Goal: Task Accomplishment & Management: Manage account settings

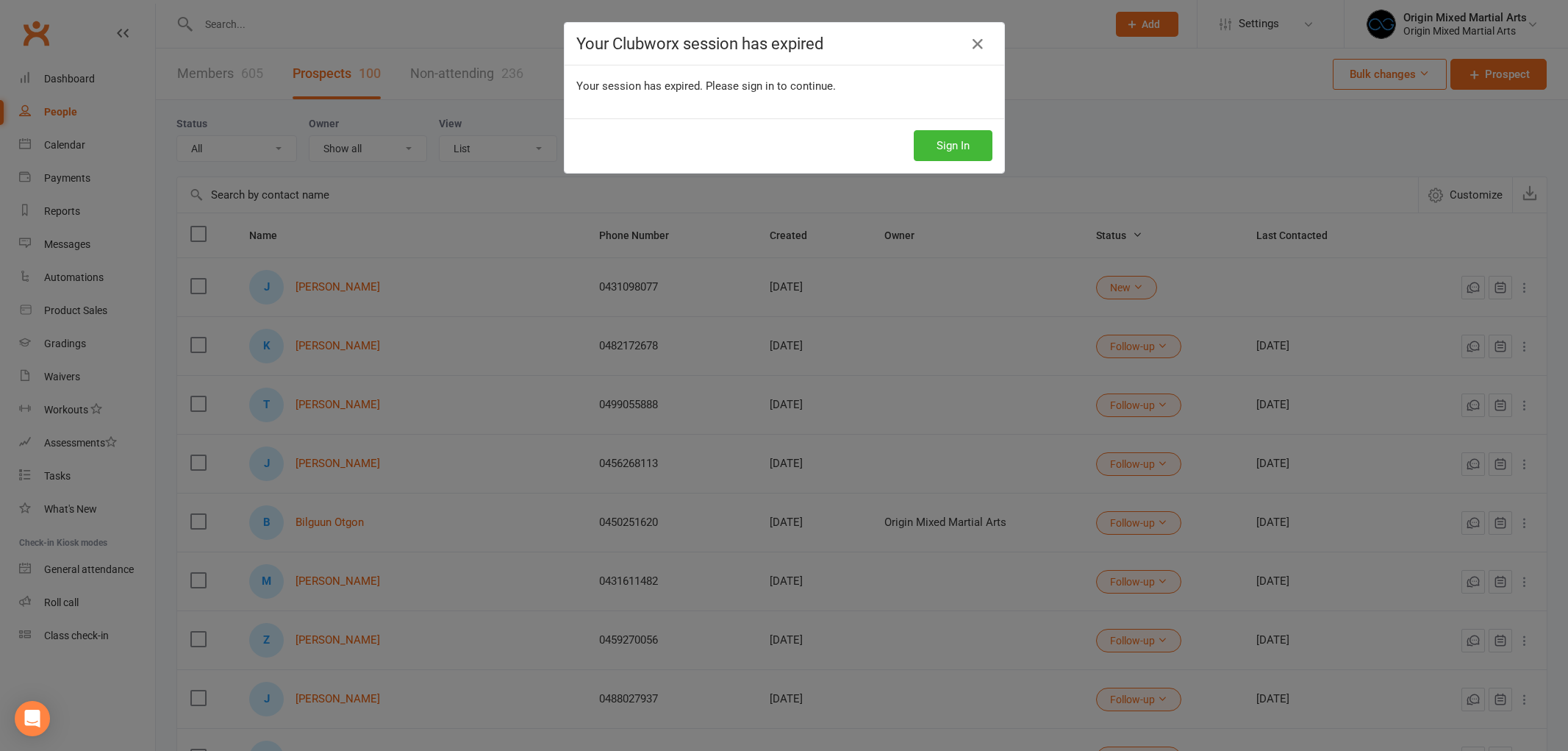
select select "100"
click at [947, 144] on button "Sign In" at bounding box center [953, 145] width 79 height 31
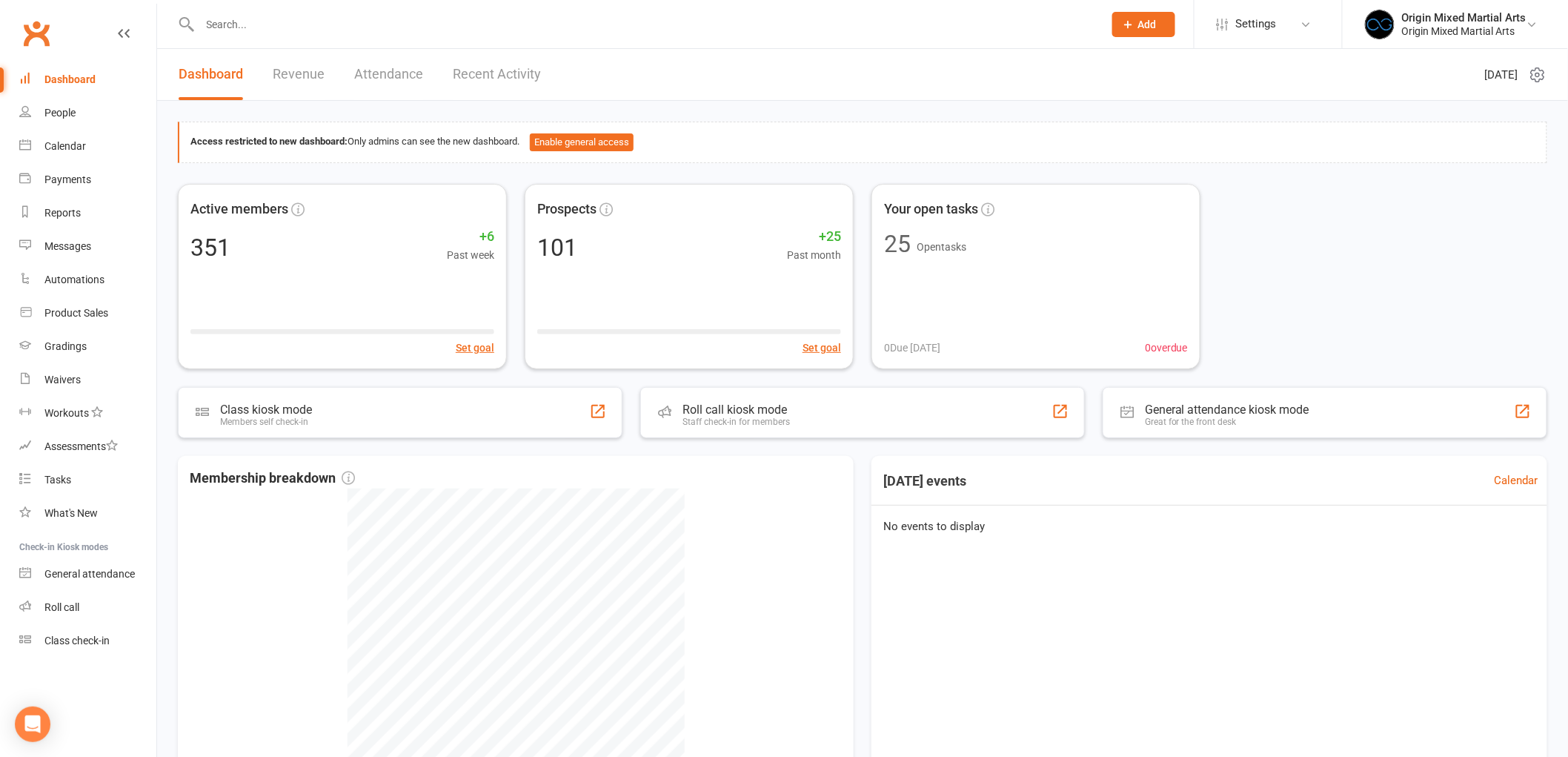
click at [243, 20] on input "text" at bounding box center [644, 24] width 898 height 21
click at [89, 109] on link "People" at bounding box center [87, 113] width 137 height 34
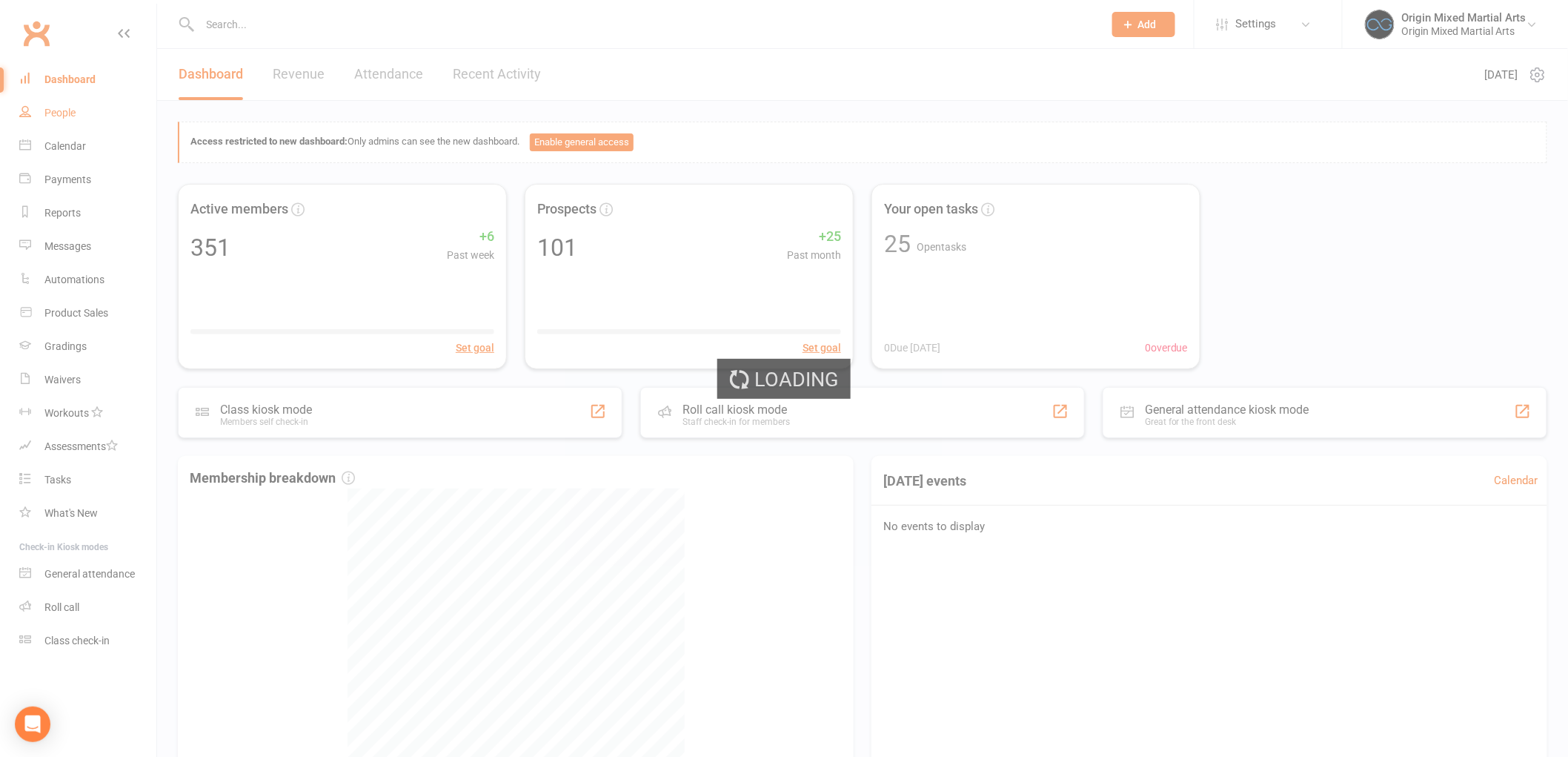
select select "100"
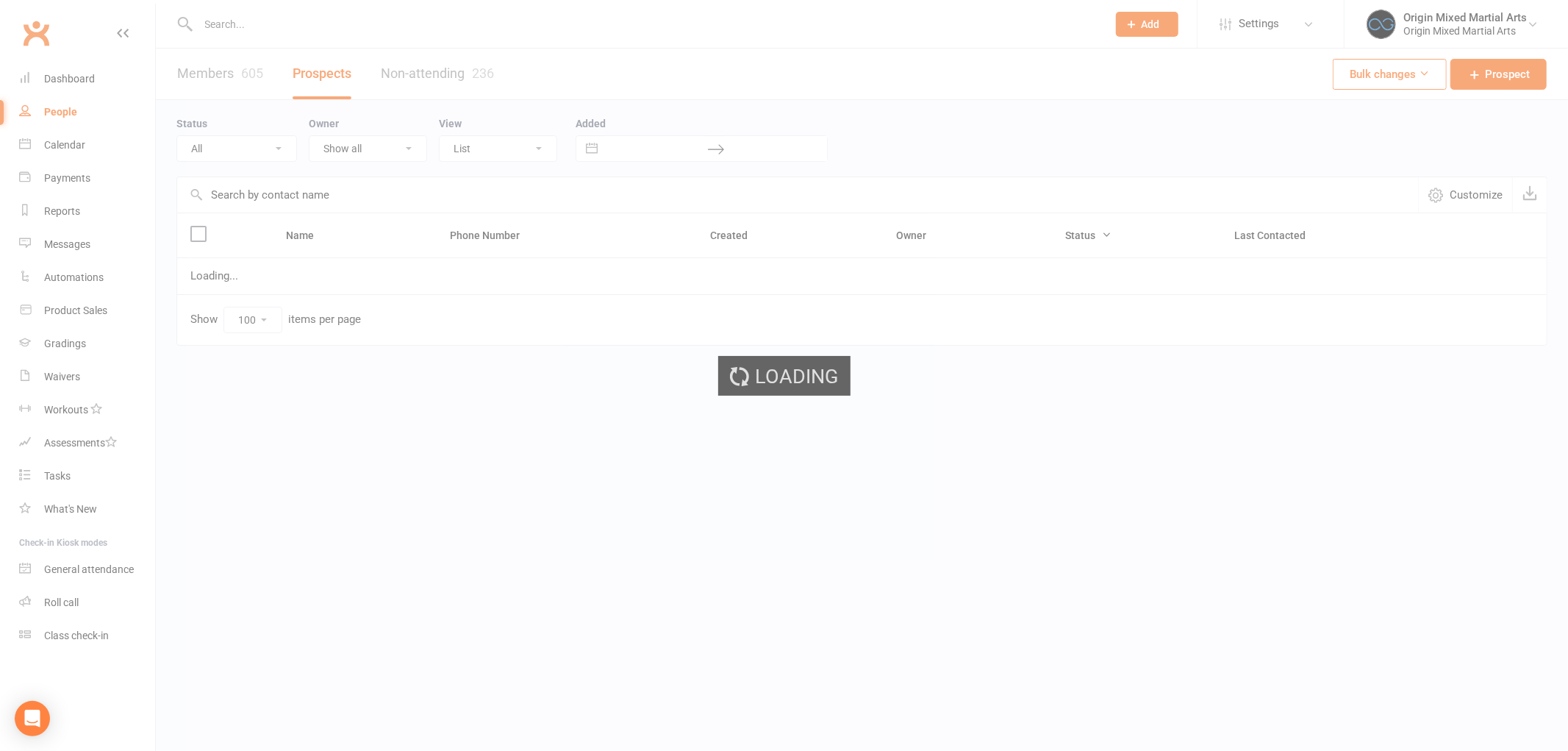
click at [281, 191] on input "text" at bounding box center [798, 195] width 1241 height 35
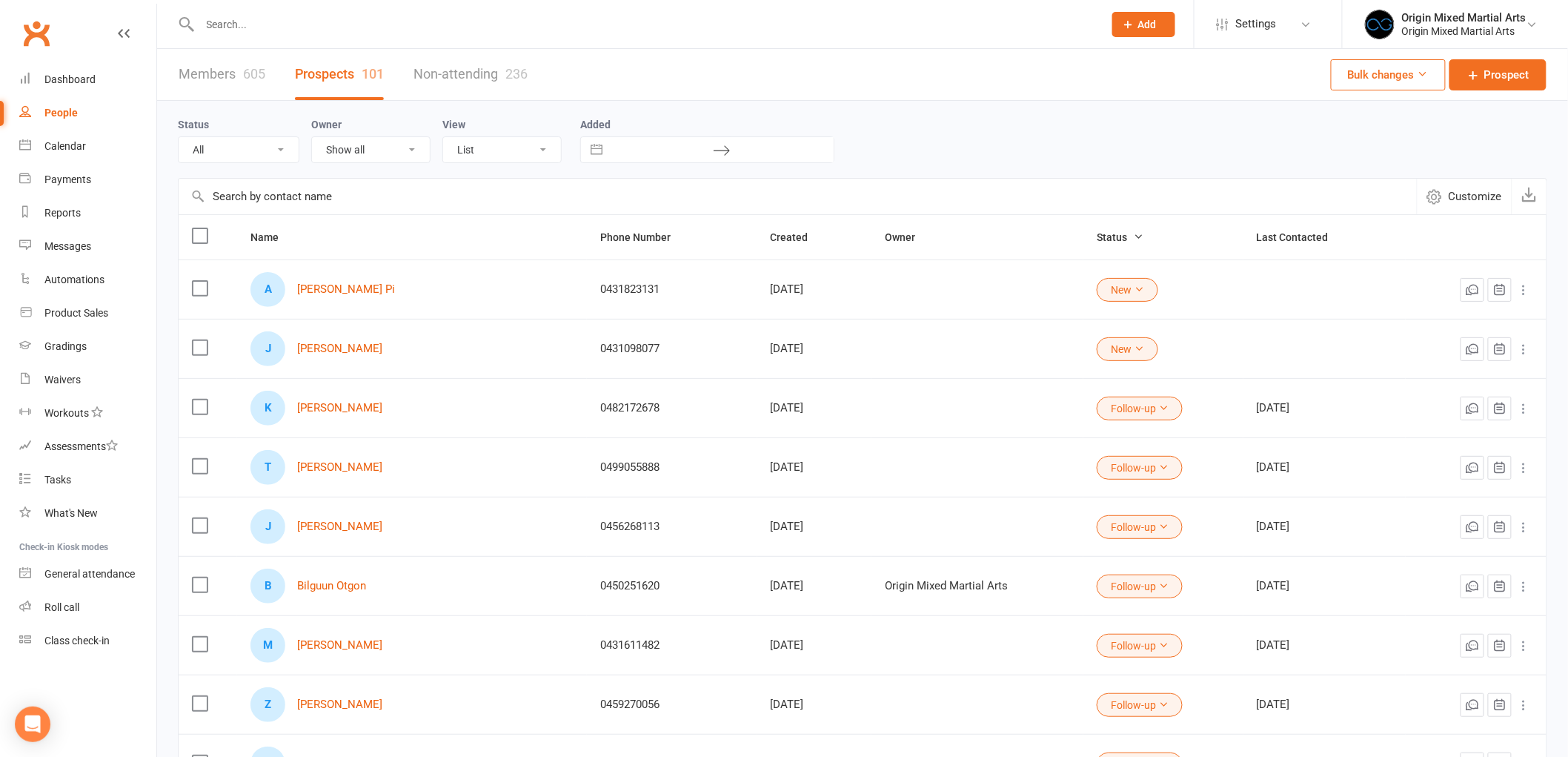
click at [303, 197] on input "text" at bounding box center [797, 197] width 1238 height 36
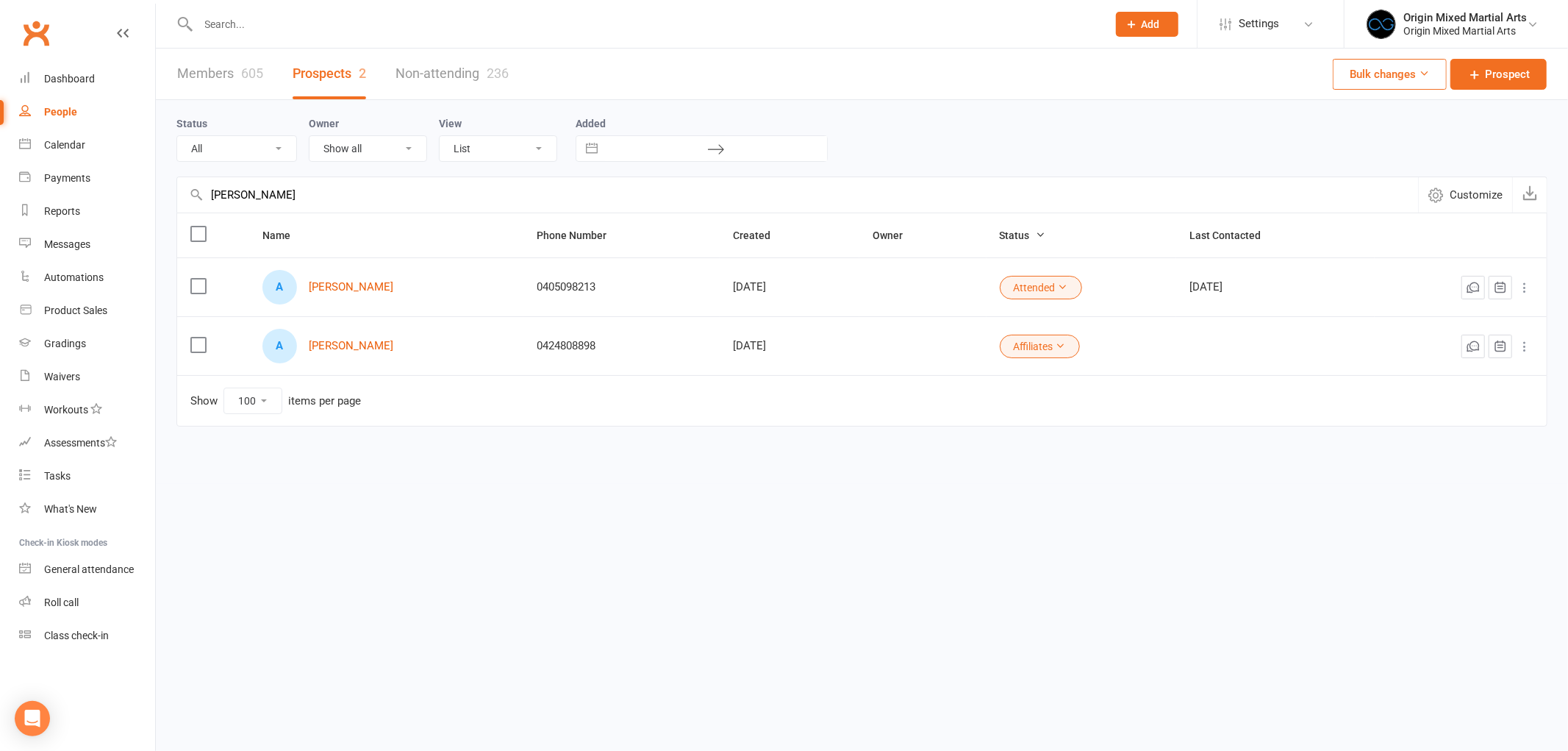
type input "[PERSON_NAME]"
click at [1524, 283] on icon at bounding box center [1525, 287] width 15 height 15
click at [1427, 321] on link "Convert to Member" at bounding box center [1460, 317] width 146 height 30
click at [222, 19] on input "text" at bounding box center [645, 24] width 903 height 21
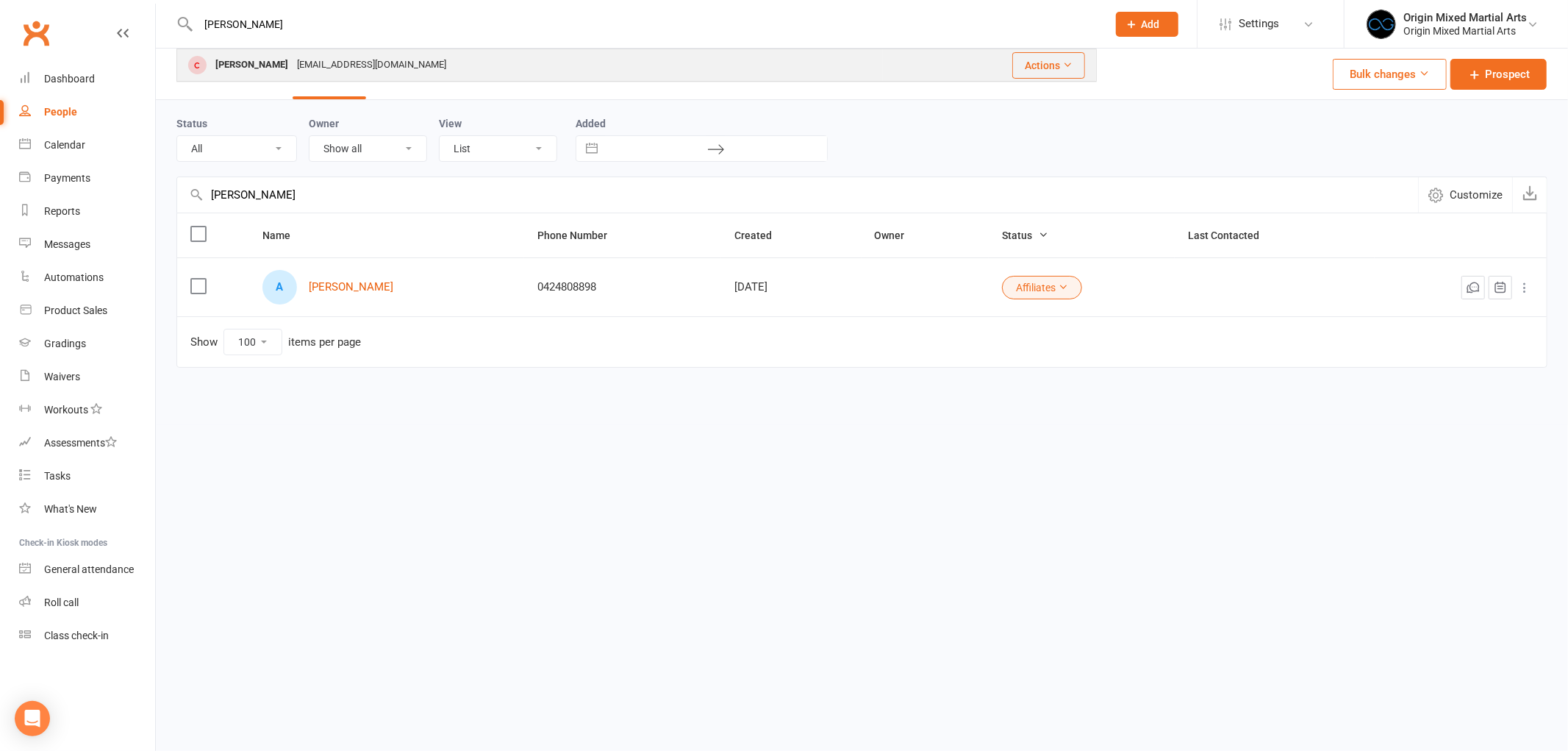
type input "rivas"
click at [241, 68] on div "[PERSON_NAME]" at bounding box center [251, 65] width 82 height 22
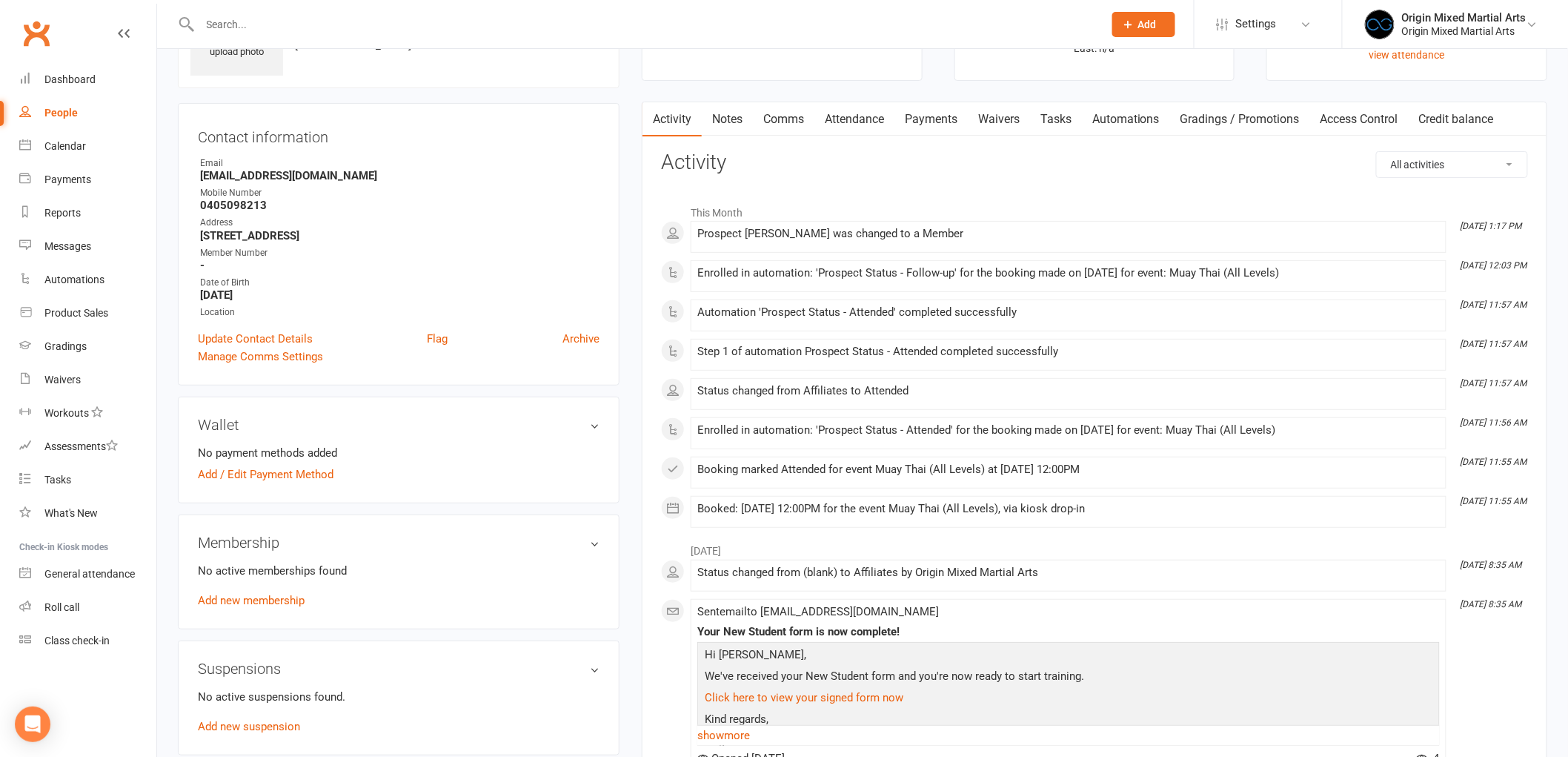
scroll to position [165, 0]
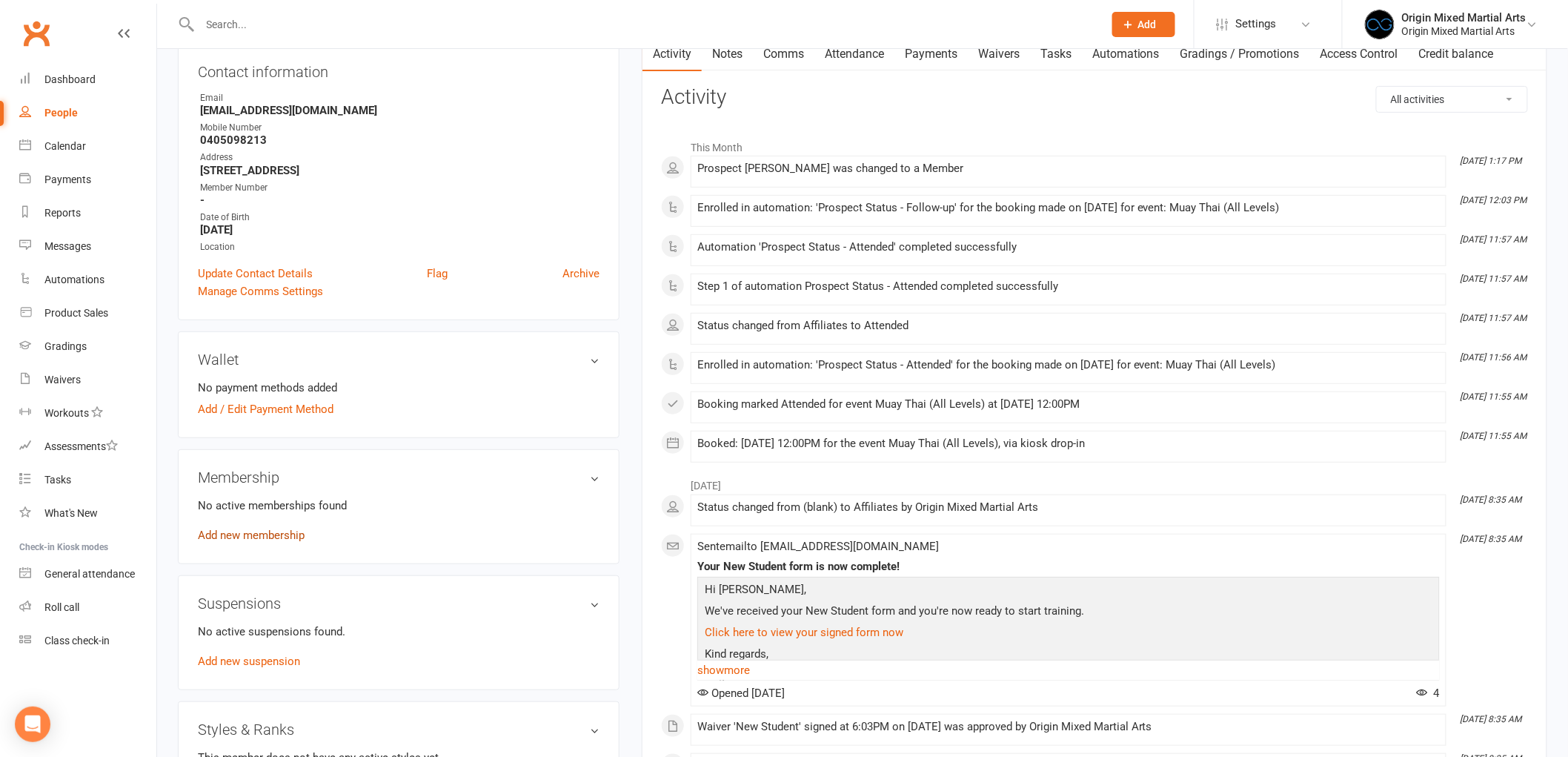
click at [226, 536] on link "Add new membership" at bounding box center [250, 534] width 106 height 13
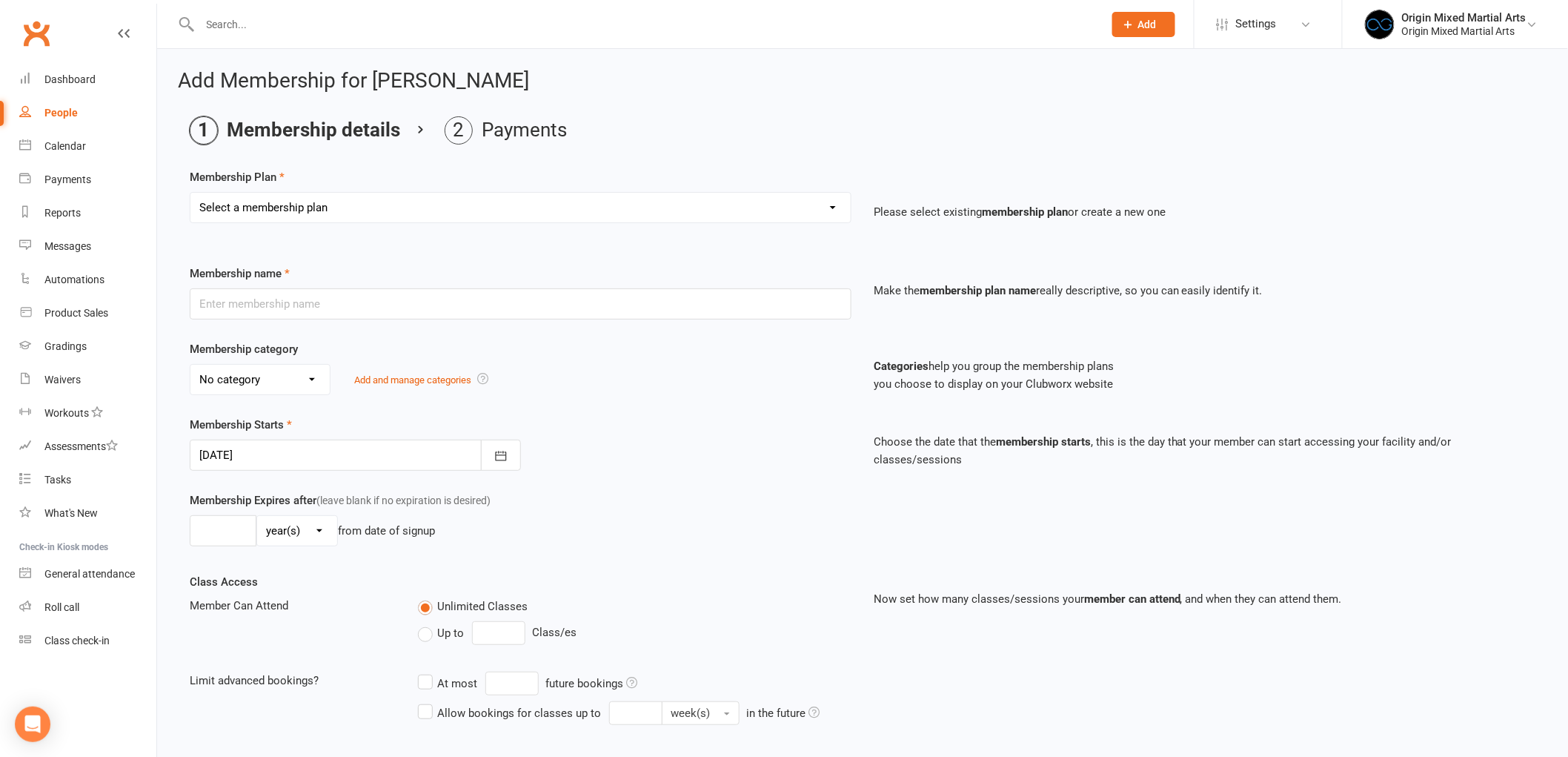
click at [285, 206] on select "Select a membership plan Create new Membership Plan 2023 - BJJ - Direct Debit 2…" at bounding box center [520, 208] width 660 height 30
select select "42"
click at [191, 193] on select "Select a membership plan Create new Membership Plan 2023 - BJJ - Direct Debit 2…" at bounding box center [520, 208] width 660 height 30
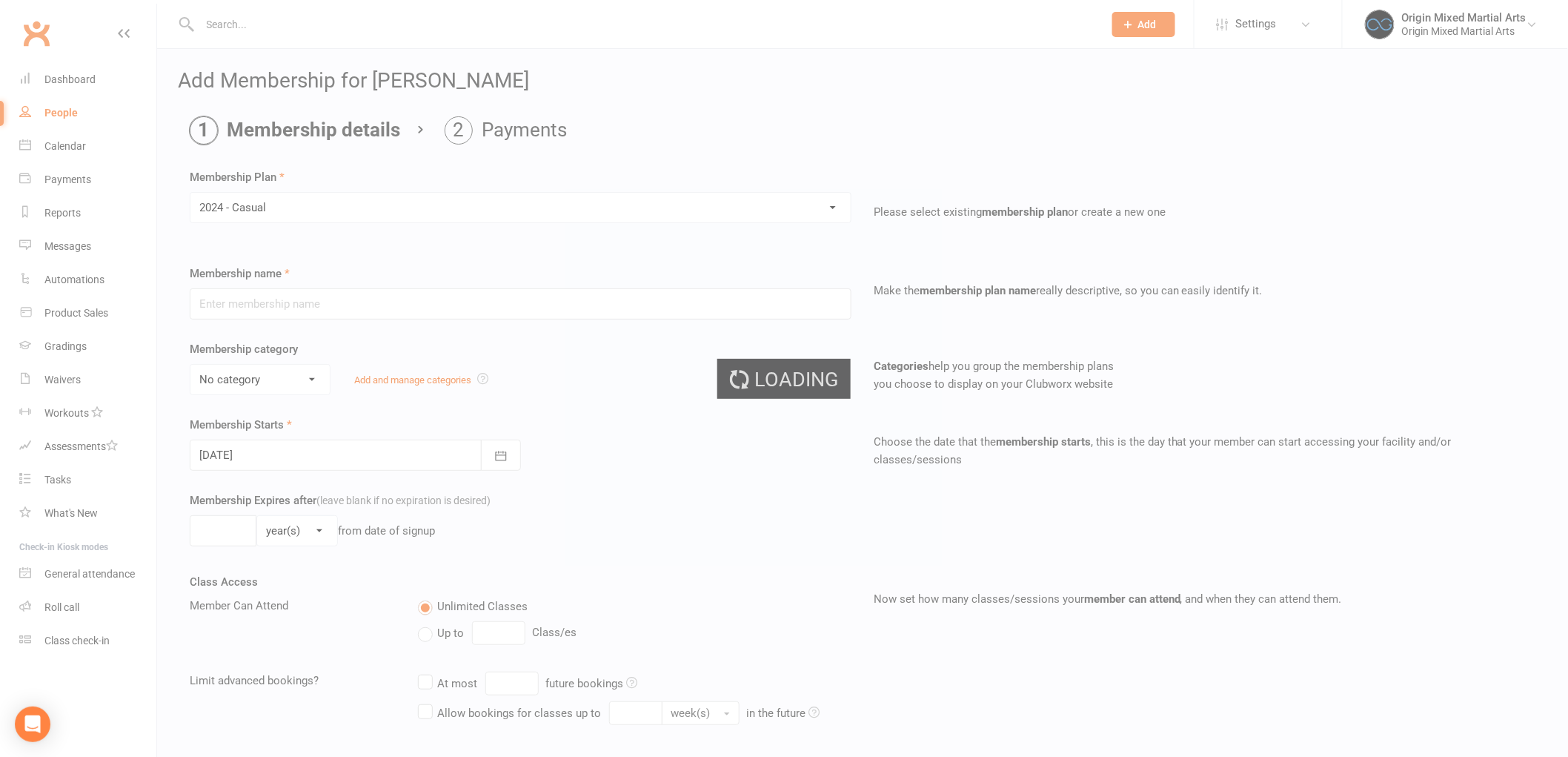
type input "2024 - Casual"
select select "0"
type input "0"
type input "1"
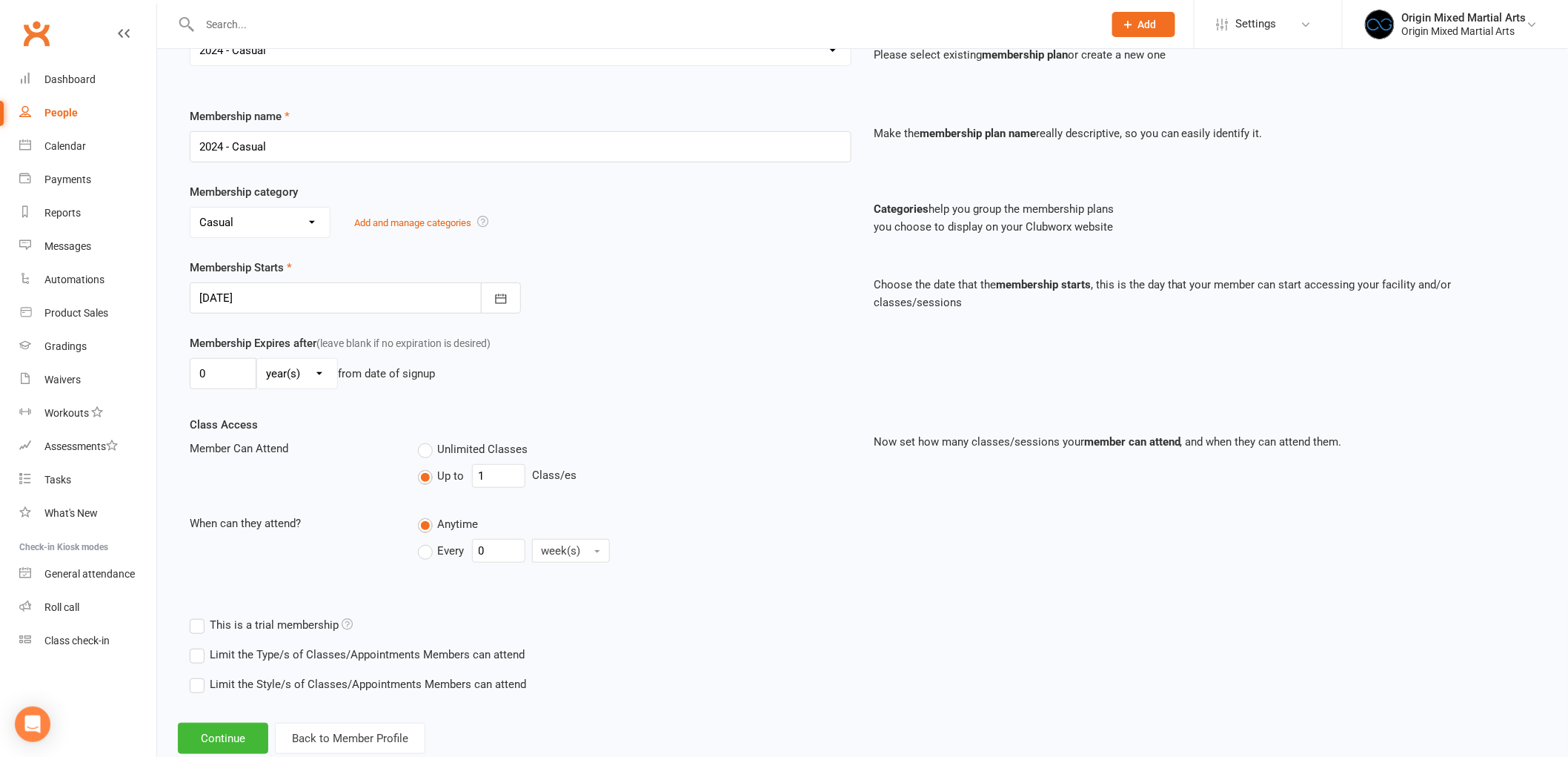
scroll to position [165, 0]
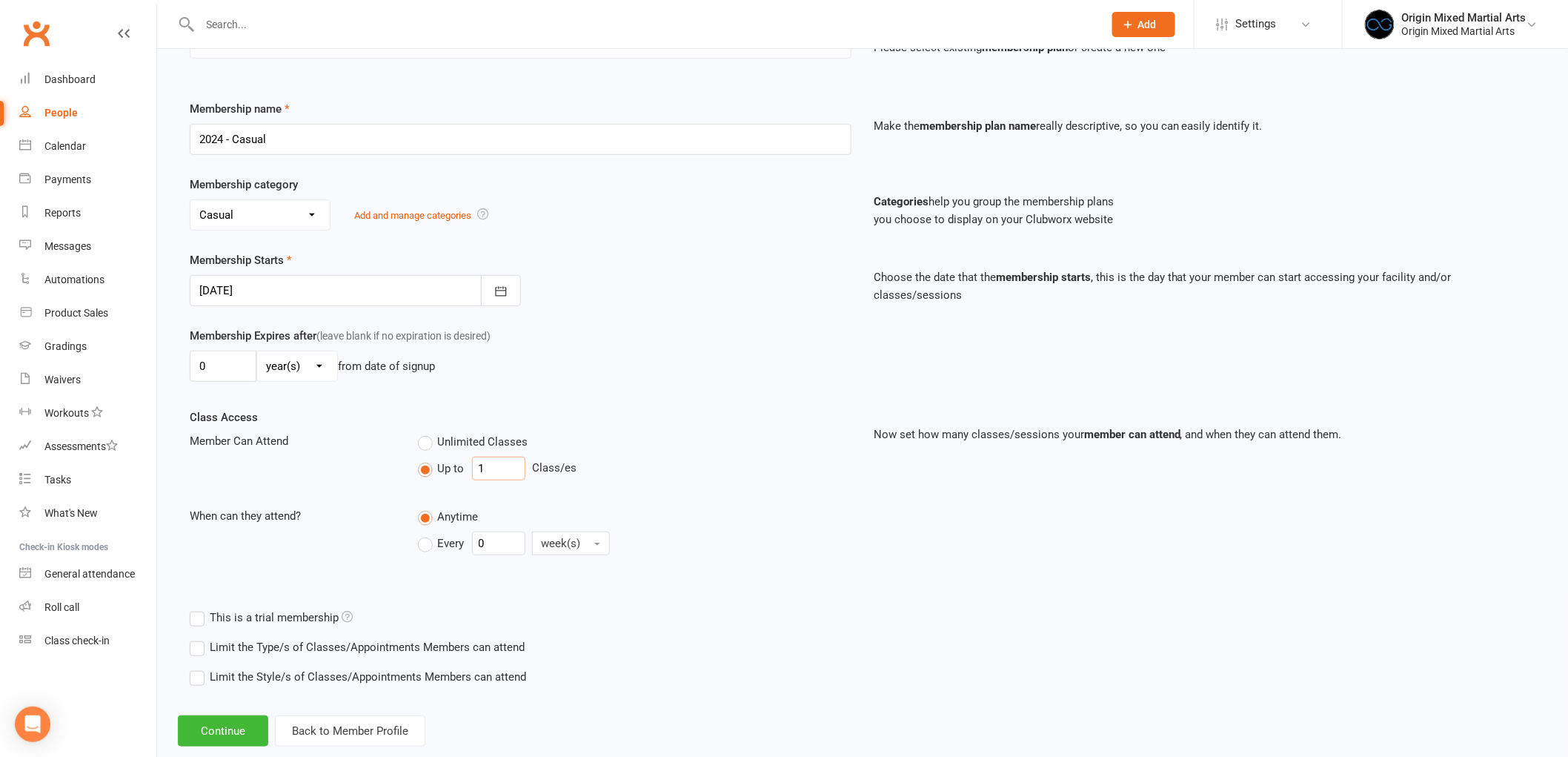
click at [496, 469] on input "1" at bounding box center [499, 469] width 54 height 24
type input "0"
click at [241, 717] on button "Continue" at bounding box center [222, 730] width 90 height 31
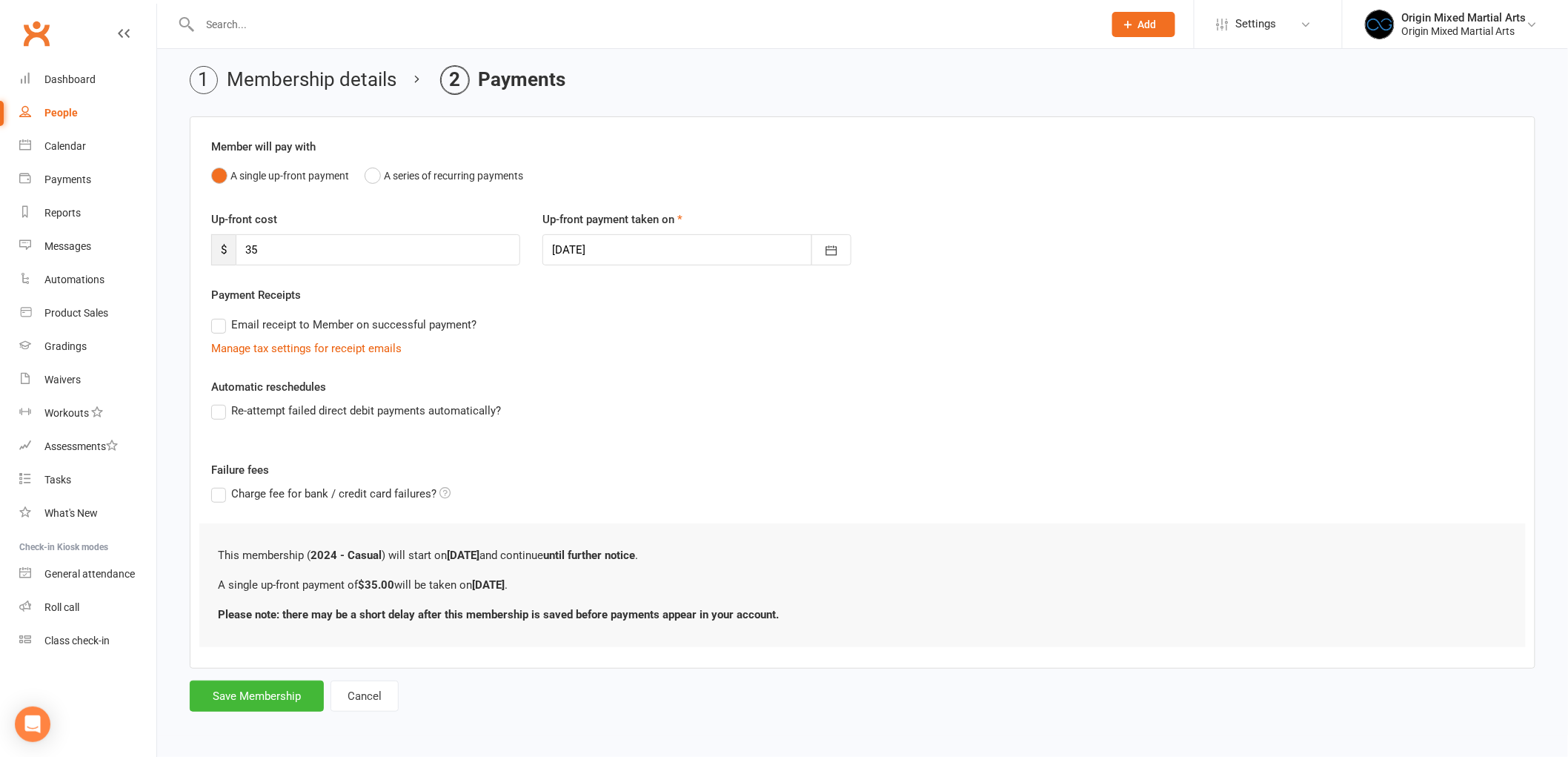
scroll to position [0, 0]
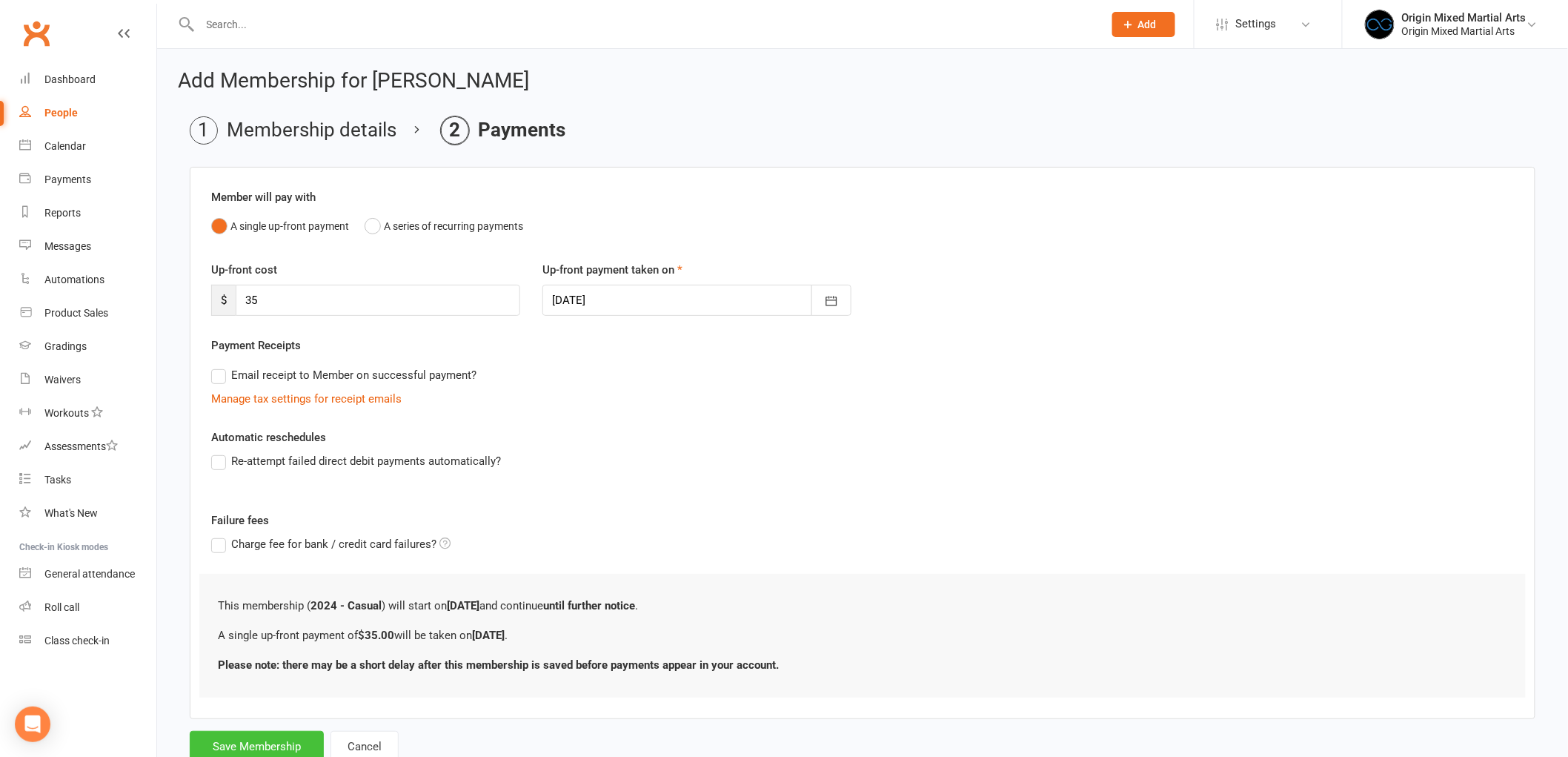
click at [285, 740] on button "Save Membership" at bounding box center [256, 746] width 134 height 31
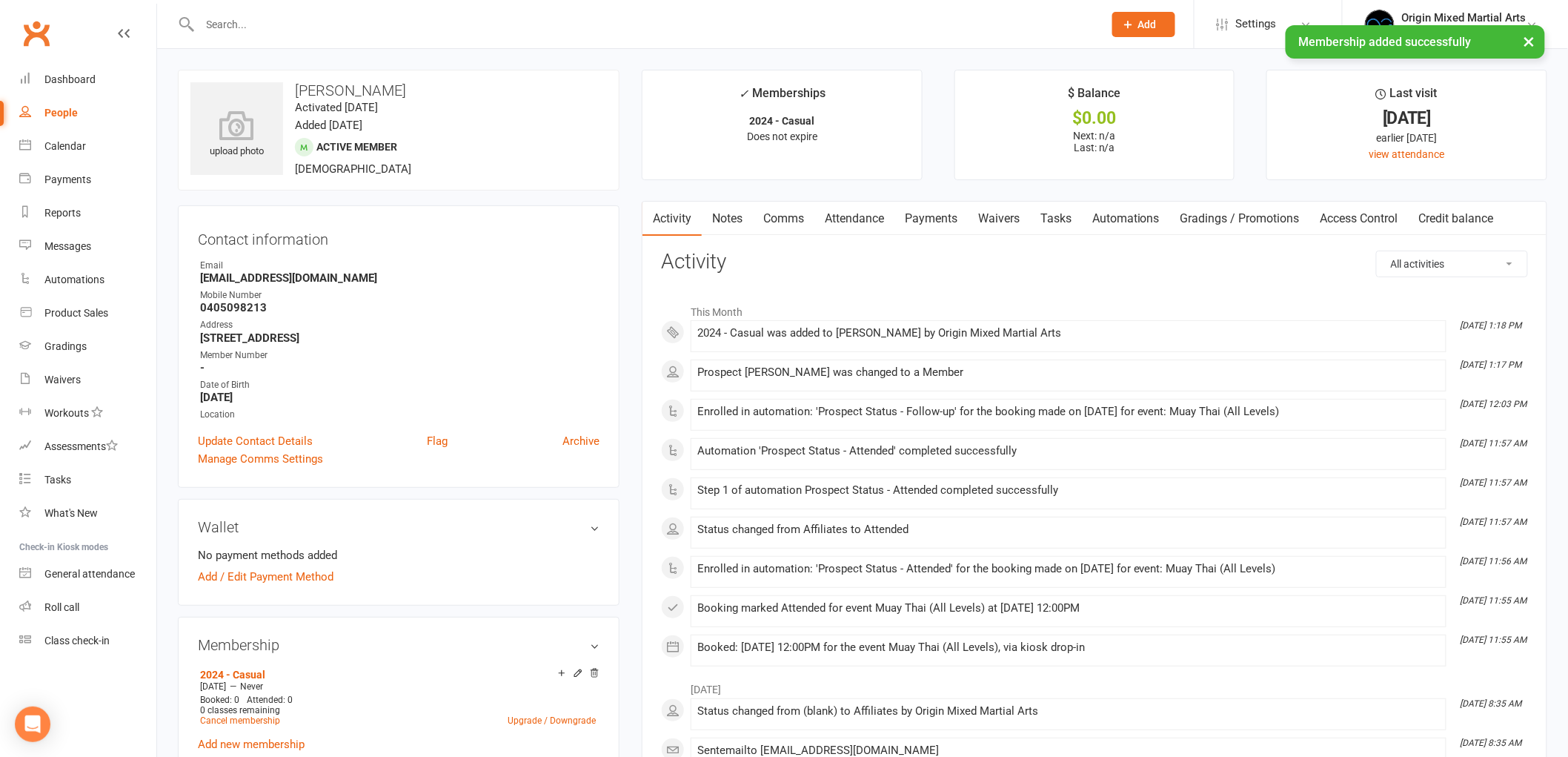
click at [964, 215] on link "Payments" at bounding box center [931, 219] width 73 height 34
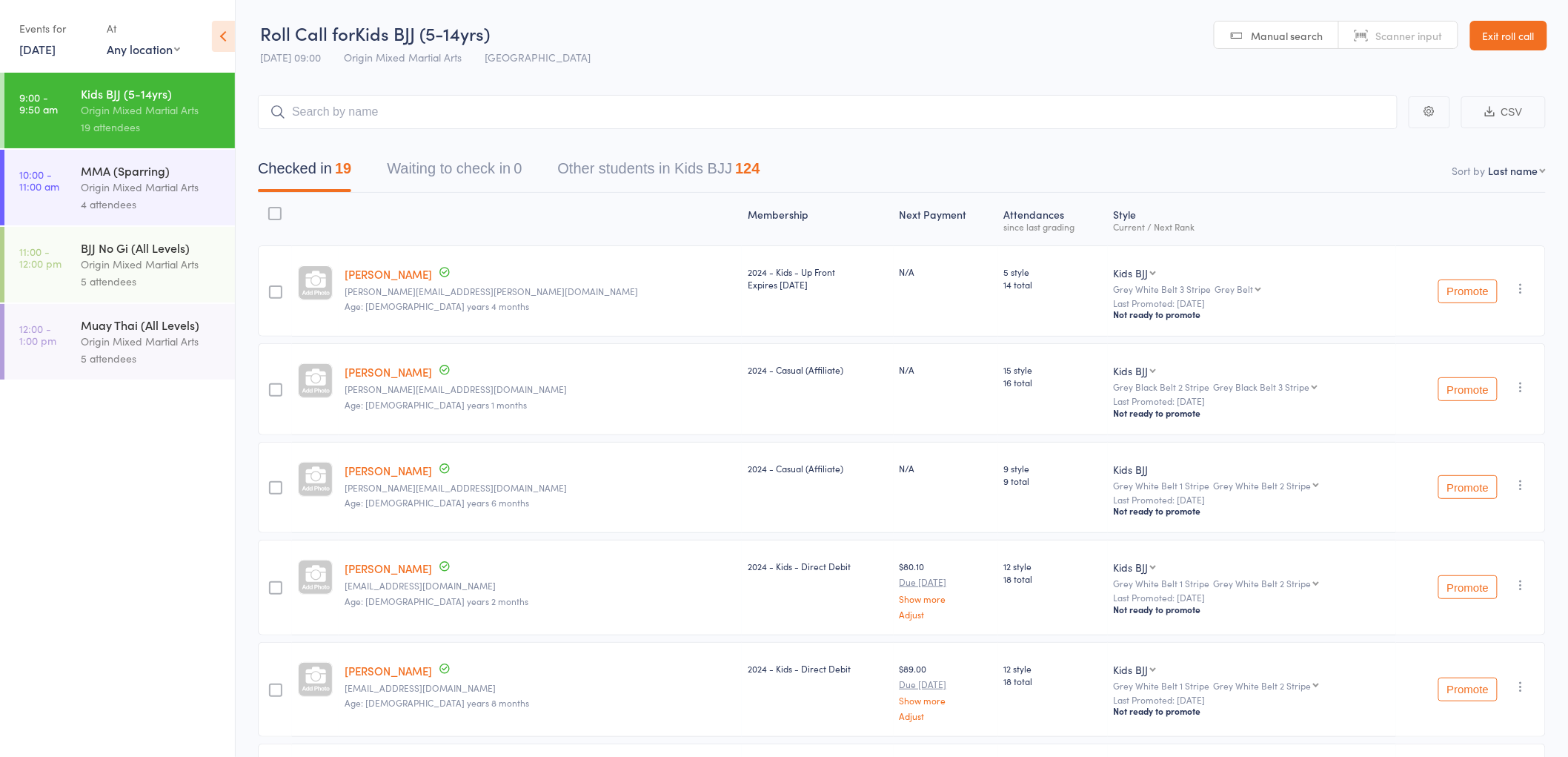
click at [195, 186] on div "Origin Mixed Martial Arts" at bounding box center [151, 187] width 142 height 17
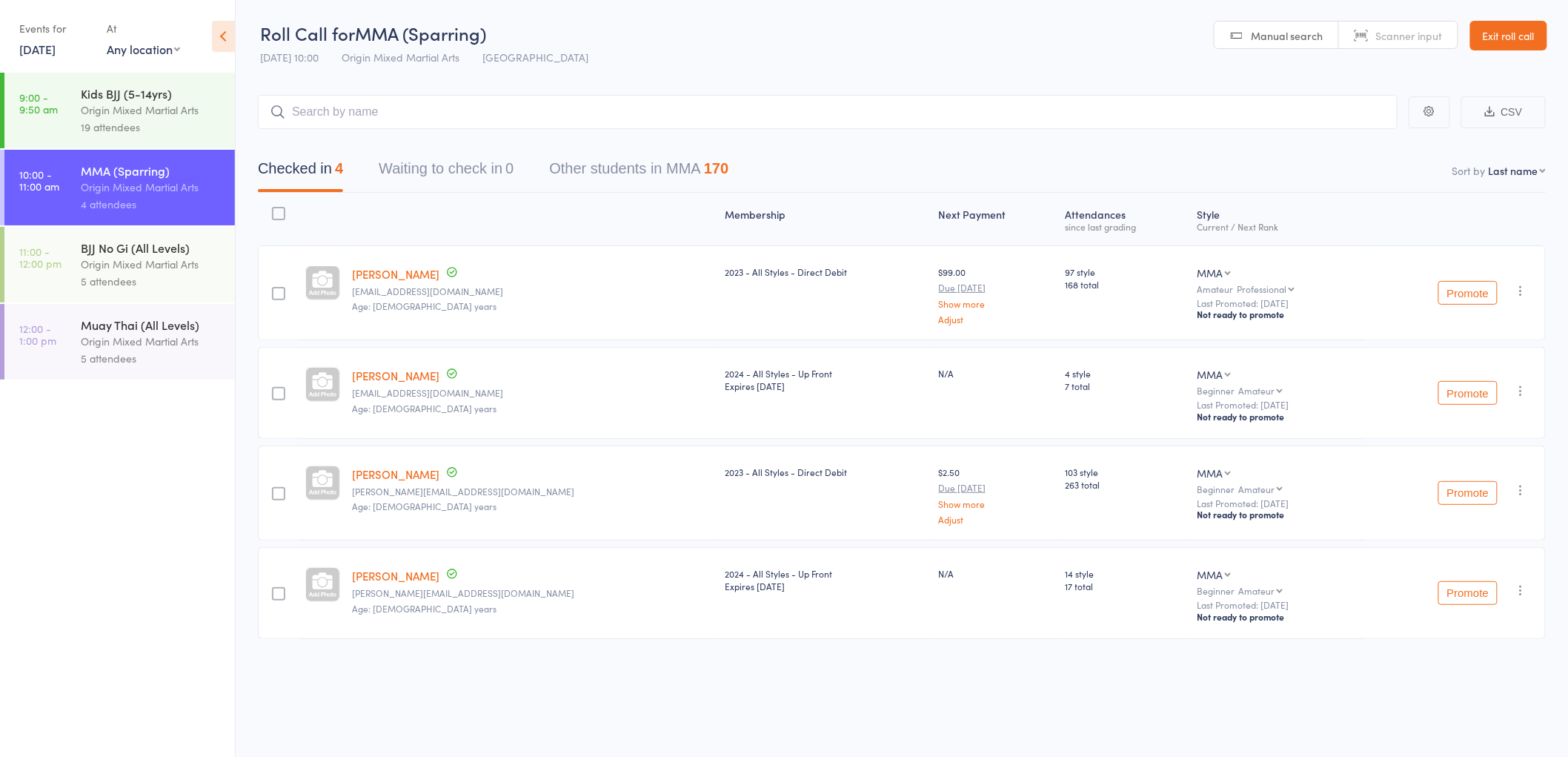
click at [322, 116] on input "search" at bounding box center [828, 112] width 1140 height 34
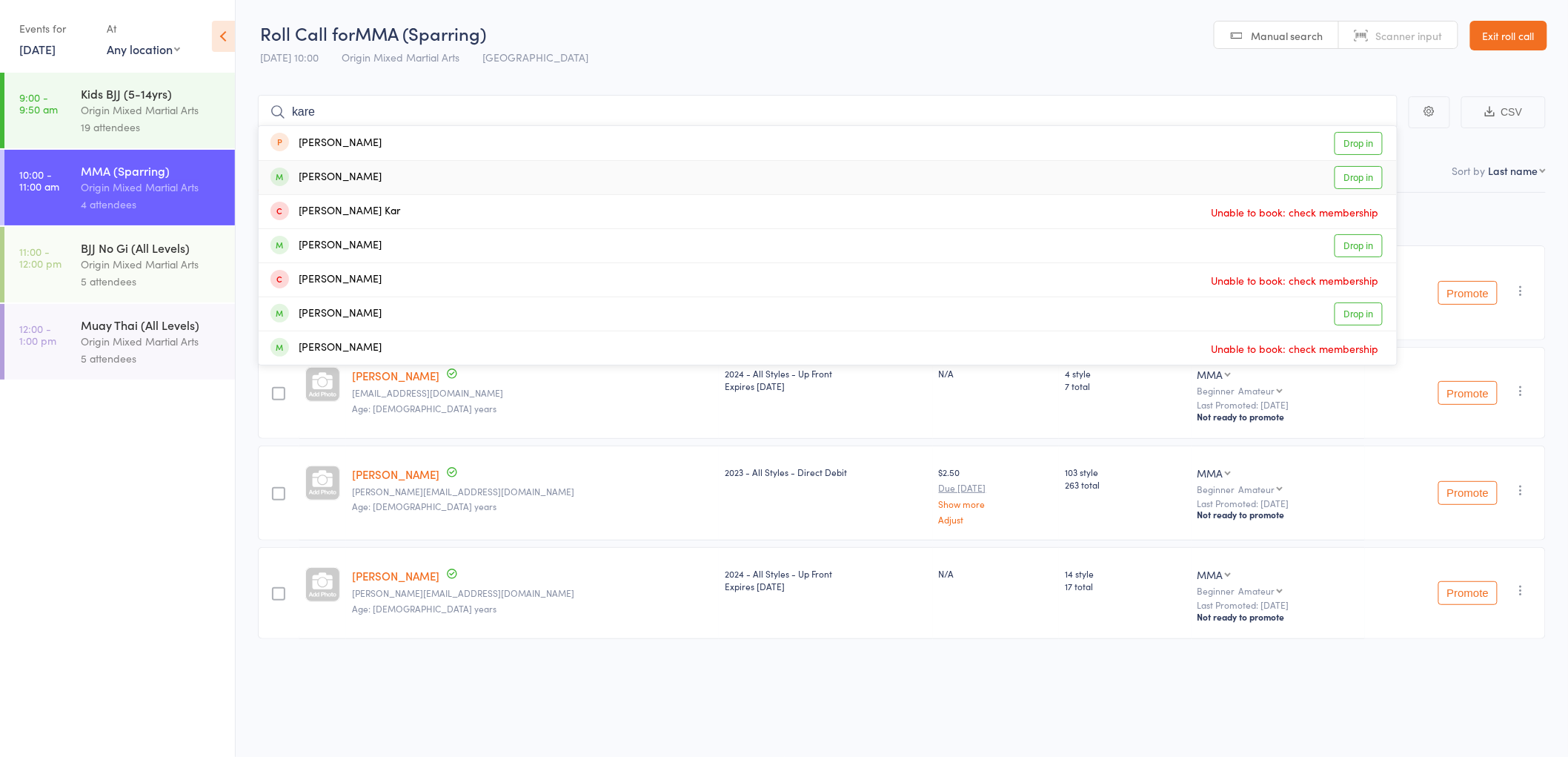
type input "kare"
click at [355, 174] on div "Karen Lamont" at bounding box center [326, 177] width 111 height 17
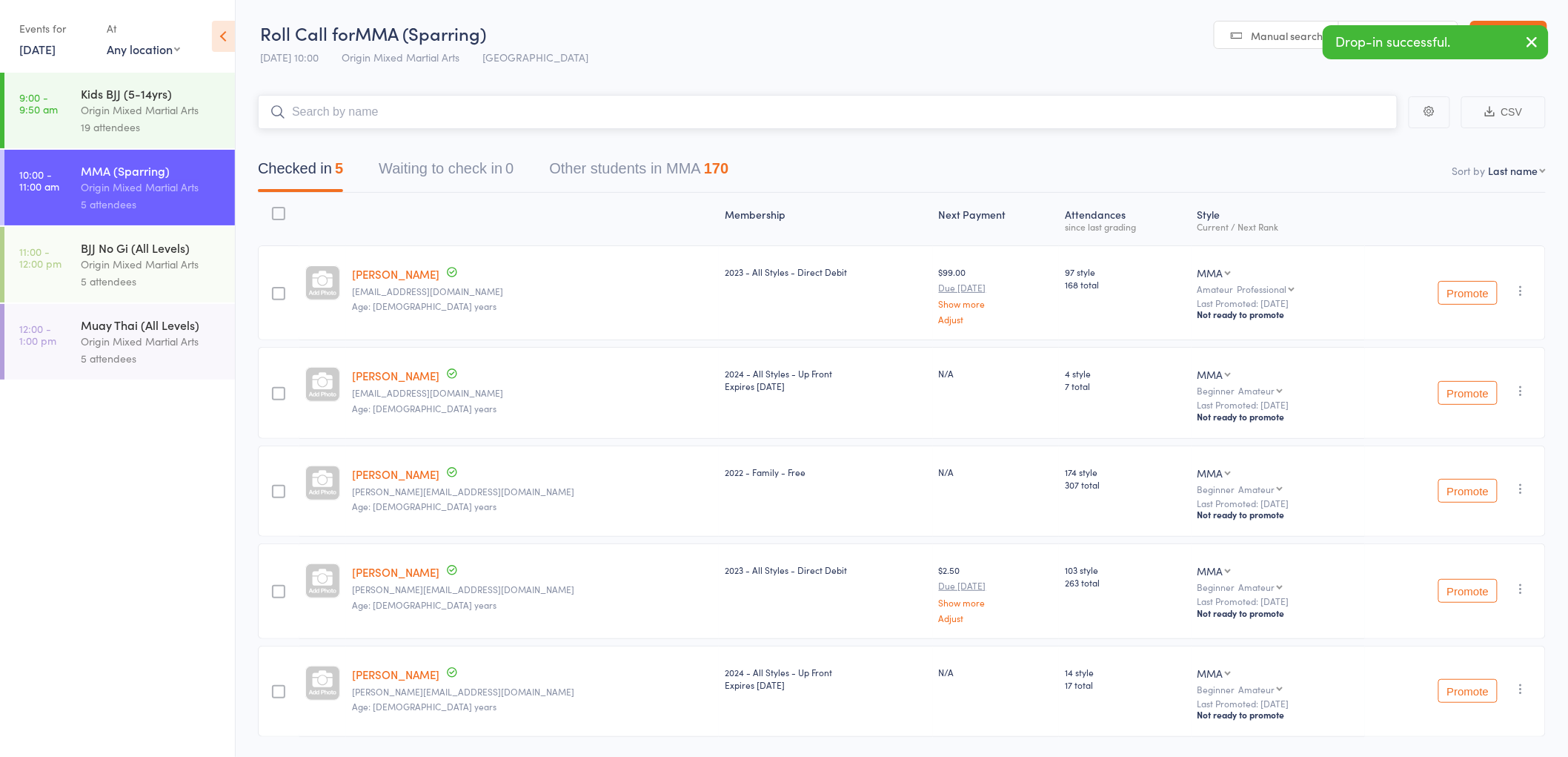
click at [357, 112] on input "search" at bounding box center [828, 112] width 1140 height 34
type input "vivi"
click at [357, 139] on div "Vivian Nguyen" at bounding box center [326, 143] width 111 height 17
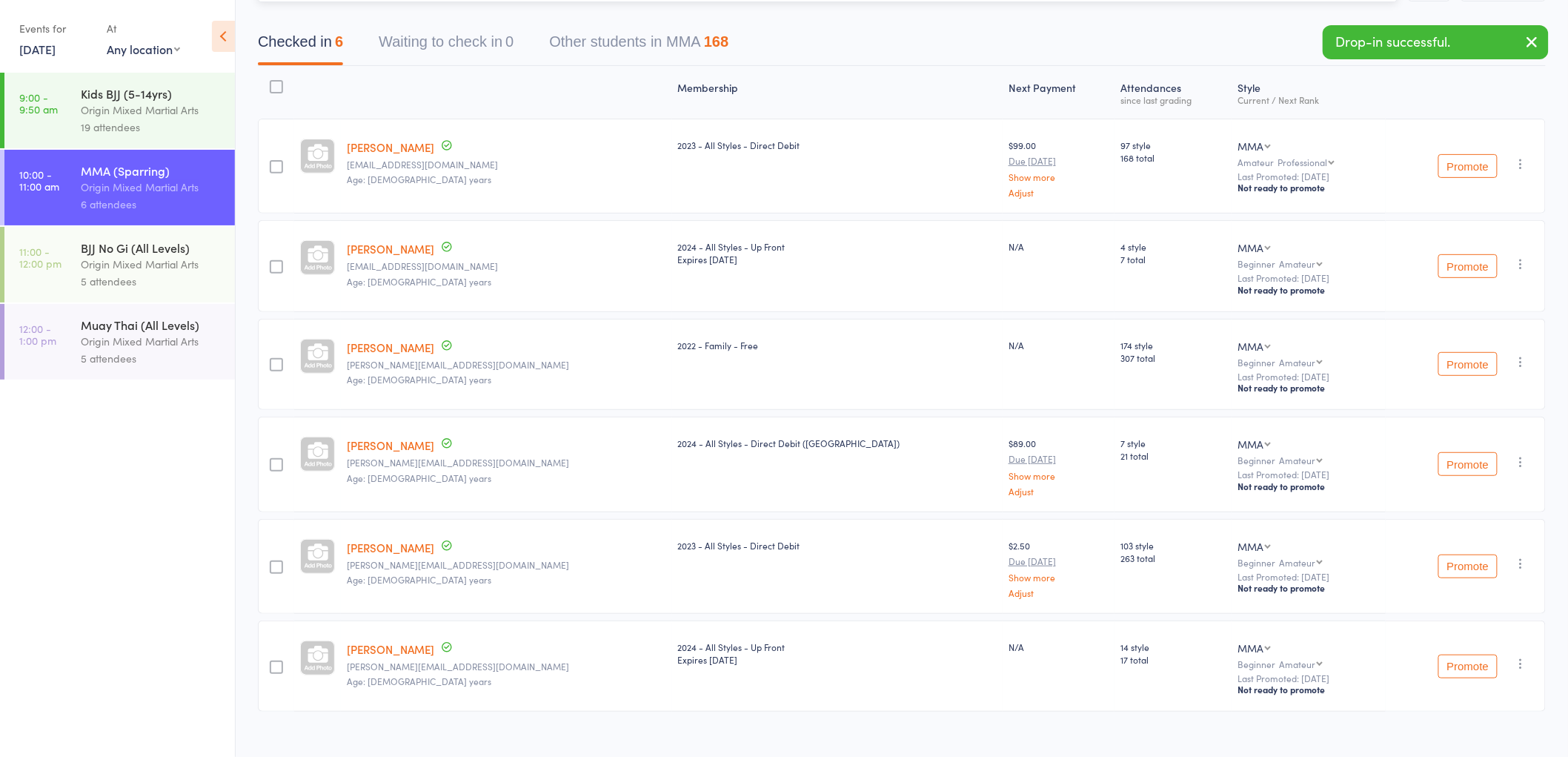
scroll to position [145, 0]
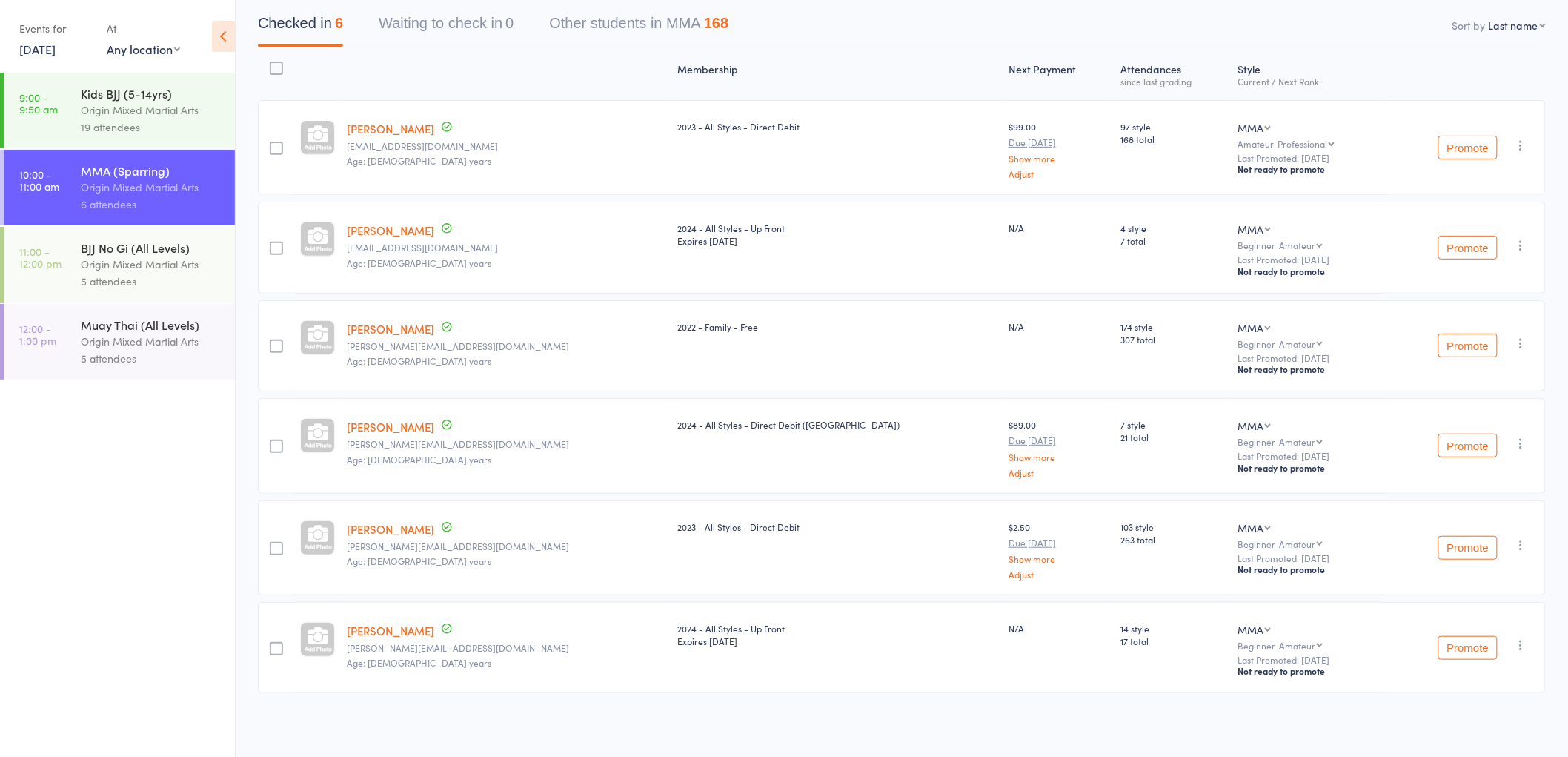
click at [126, 255] on div "BJJ No Gi (All Levels)" at bounding box center [151, 247] width 142 height 16
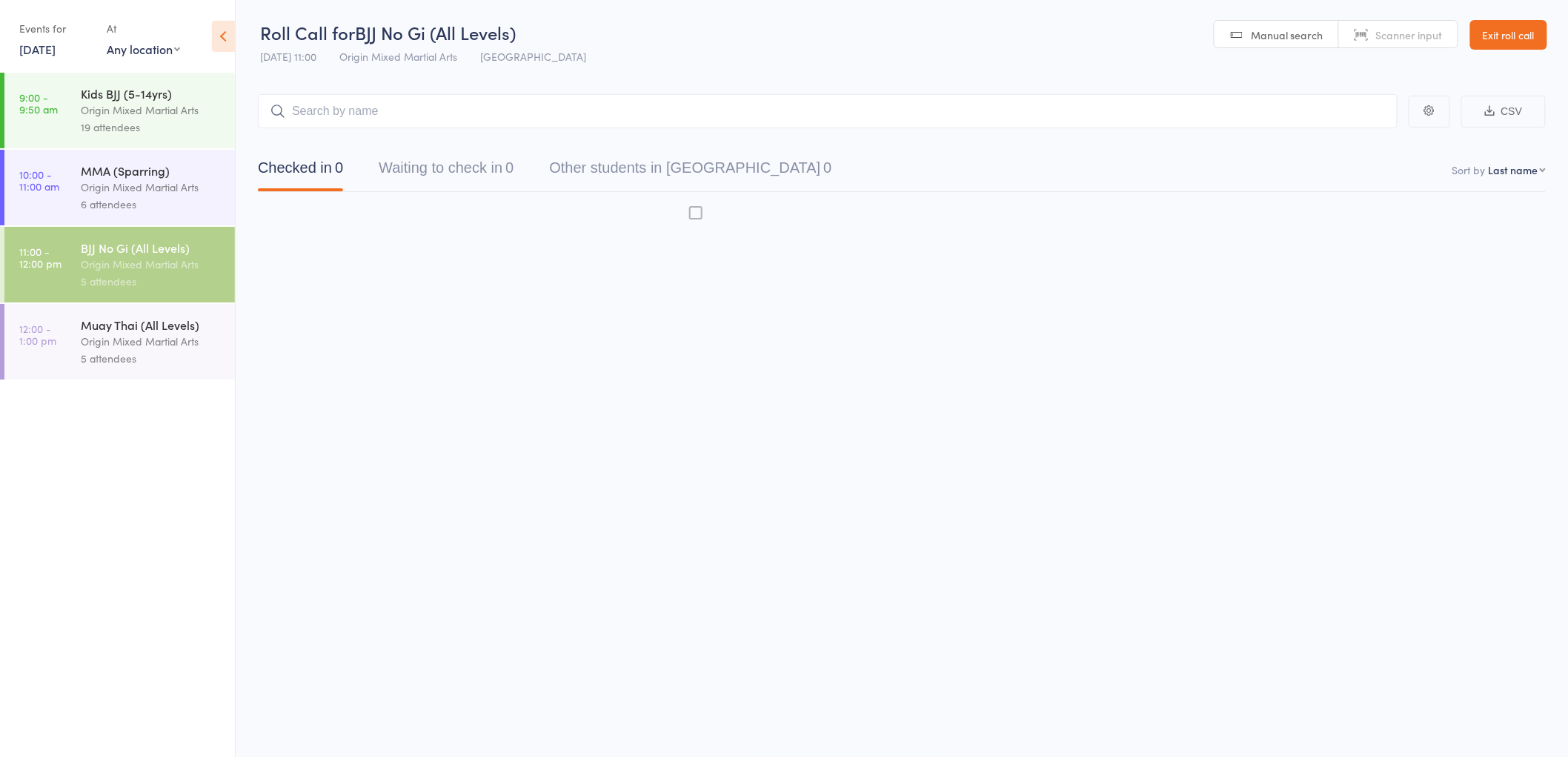
scroll to position [1, 0]
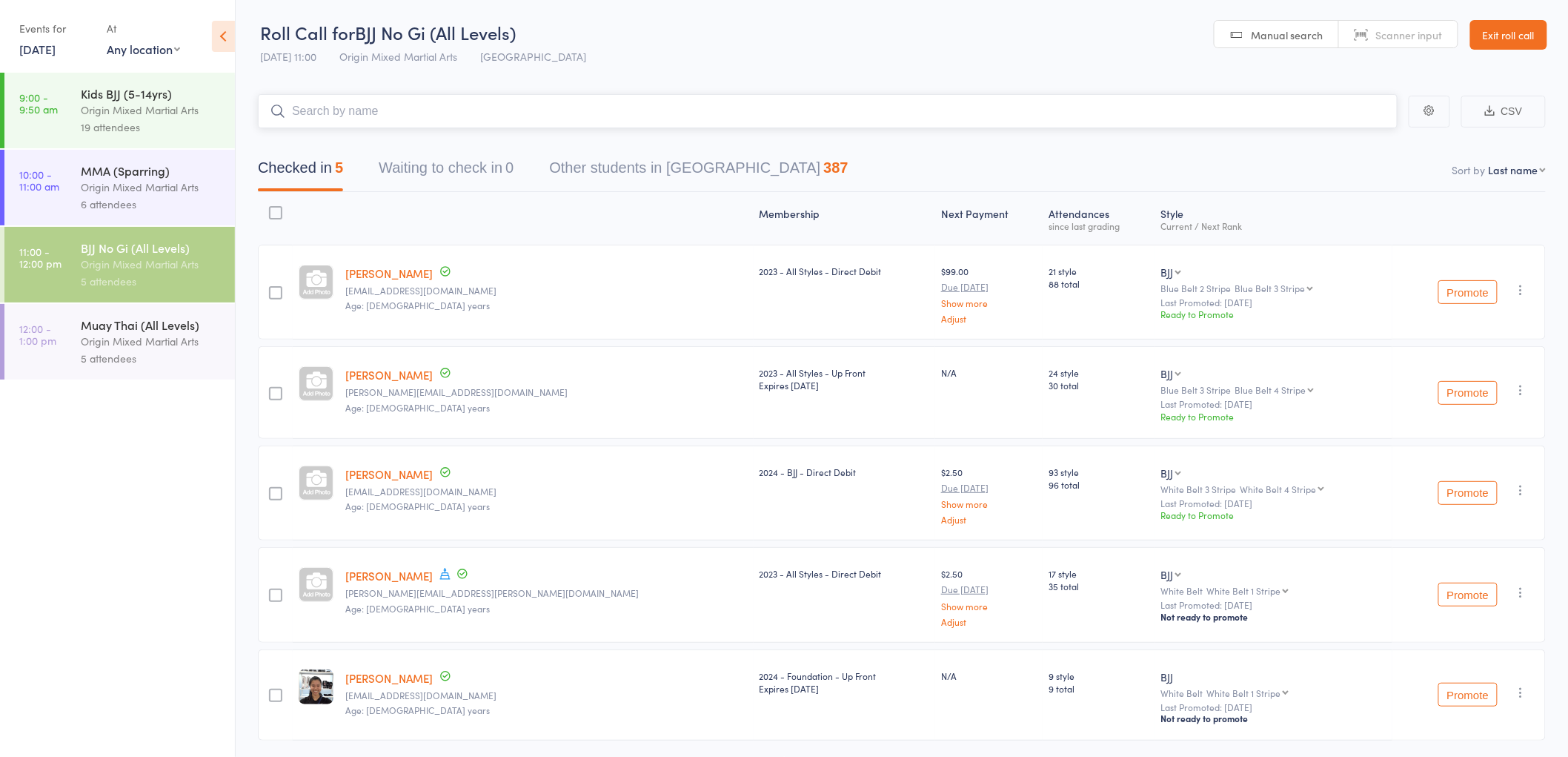
click at [330, 112] on input "search" at bounding box center [828, 111] width 1140 height 34
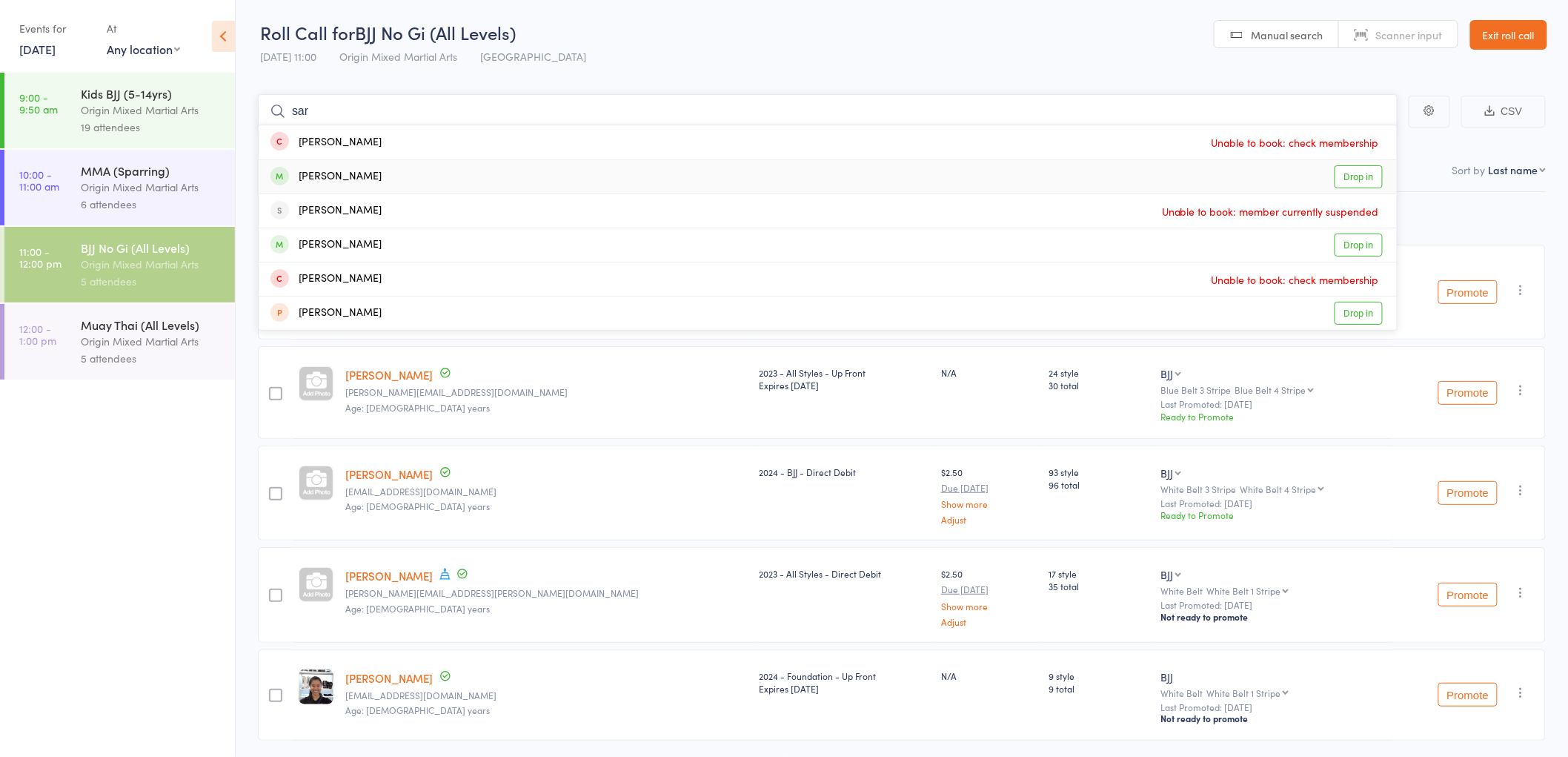
type input "sar"
click at [386, 172] on div "Sari Jeries Drop in" at bounding box center [827, 177] width 1138 height 34
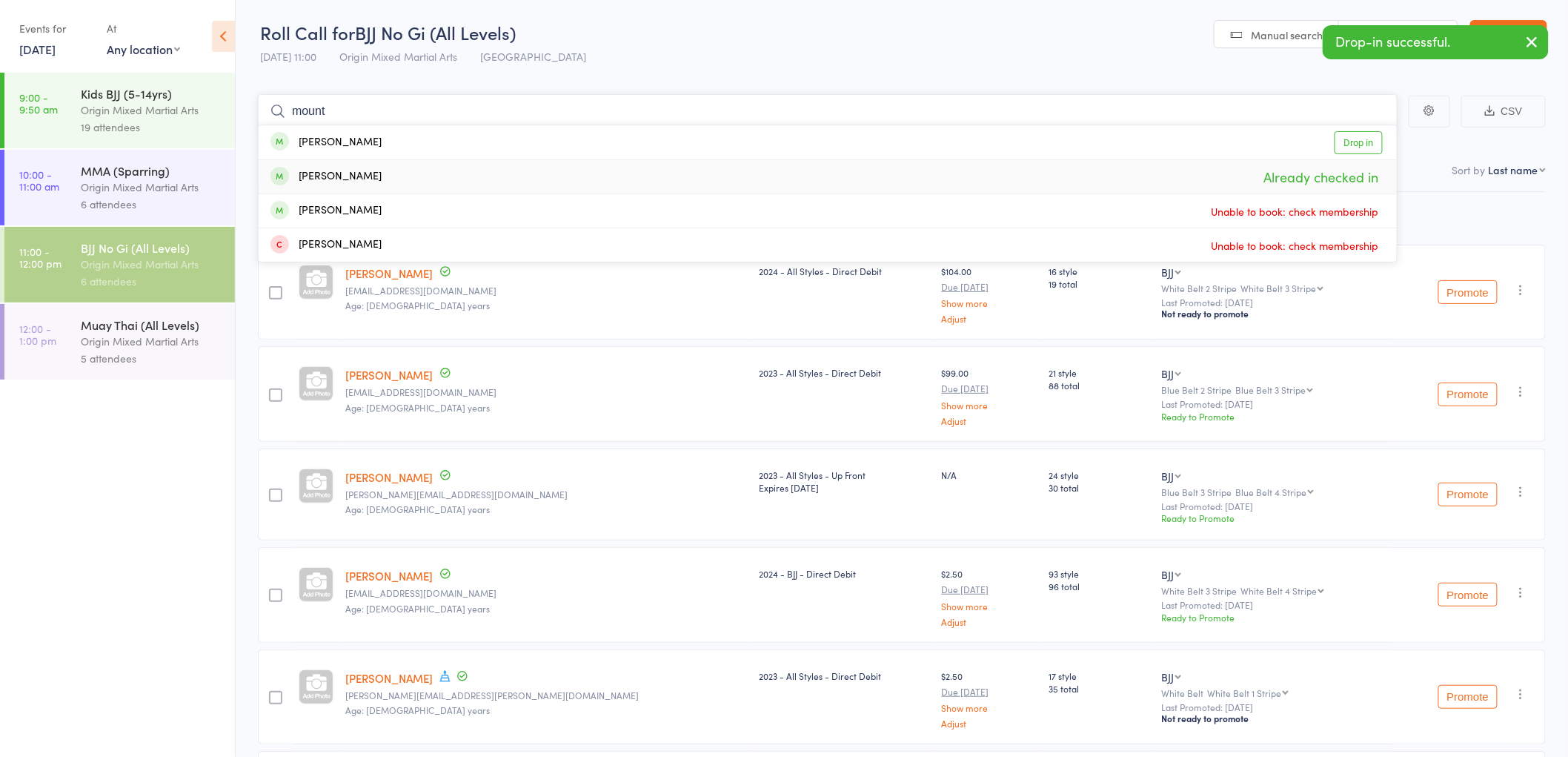
type input "mount"
click at [379, 171] on div "Anthony Mountford" at bounding box center [326, 176] width 111 height 17
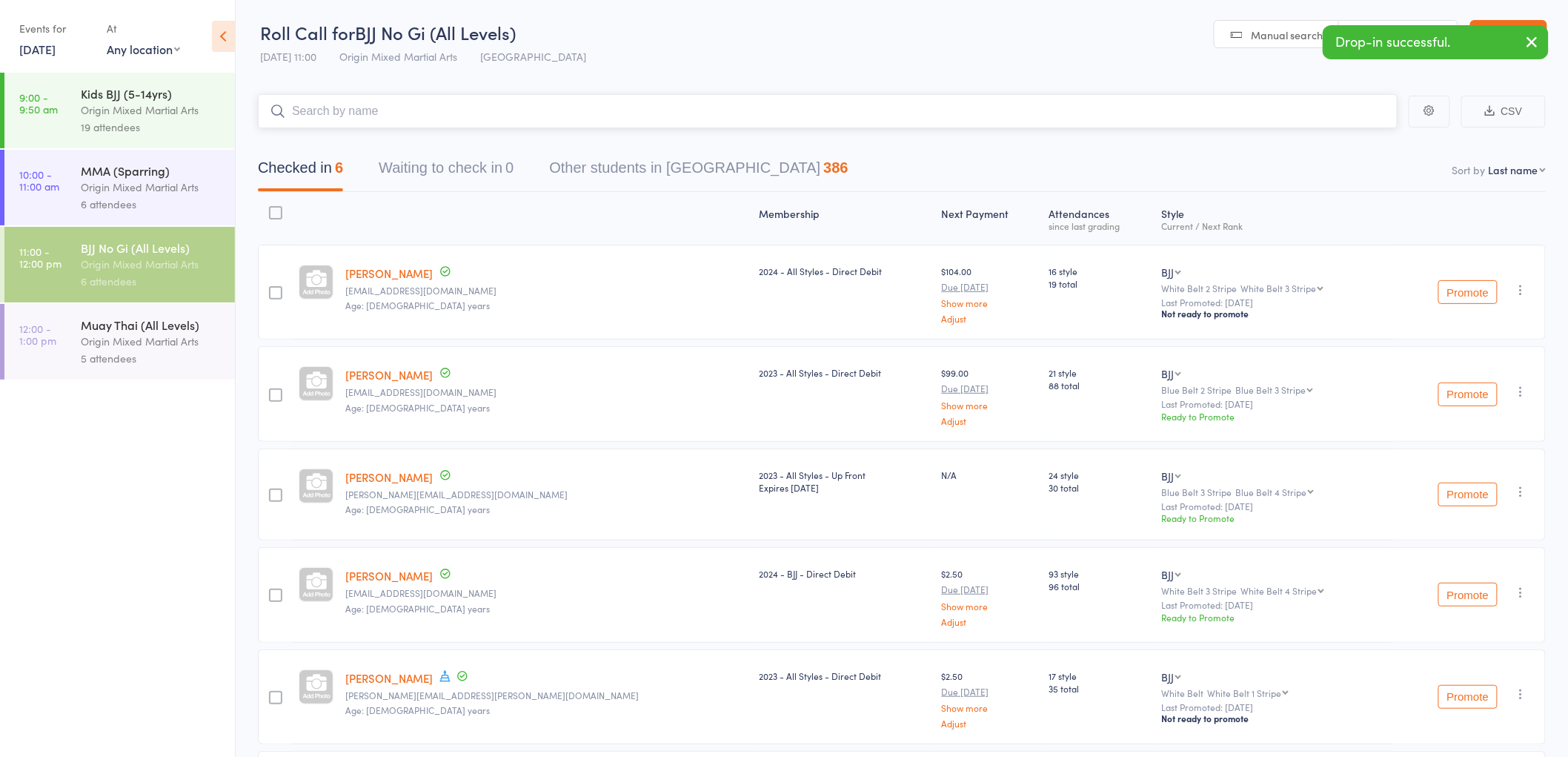
click at [363, 114] on input "search" at bounding box center [828, 111] width 1140 height 34
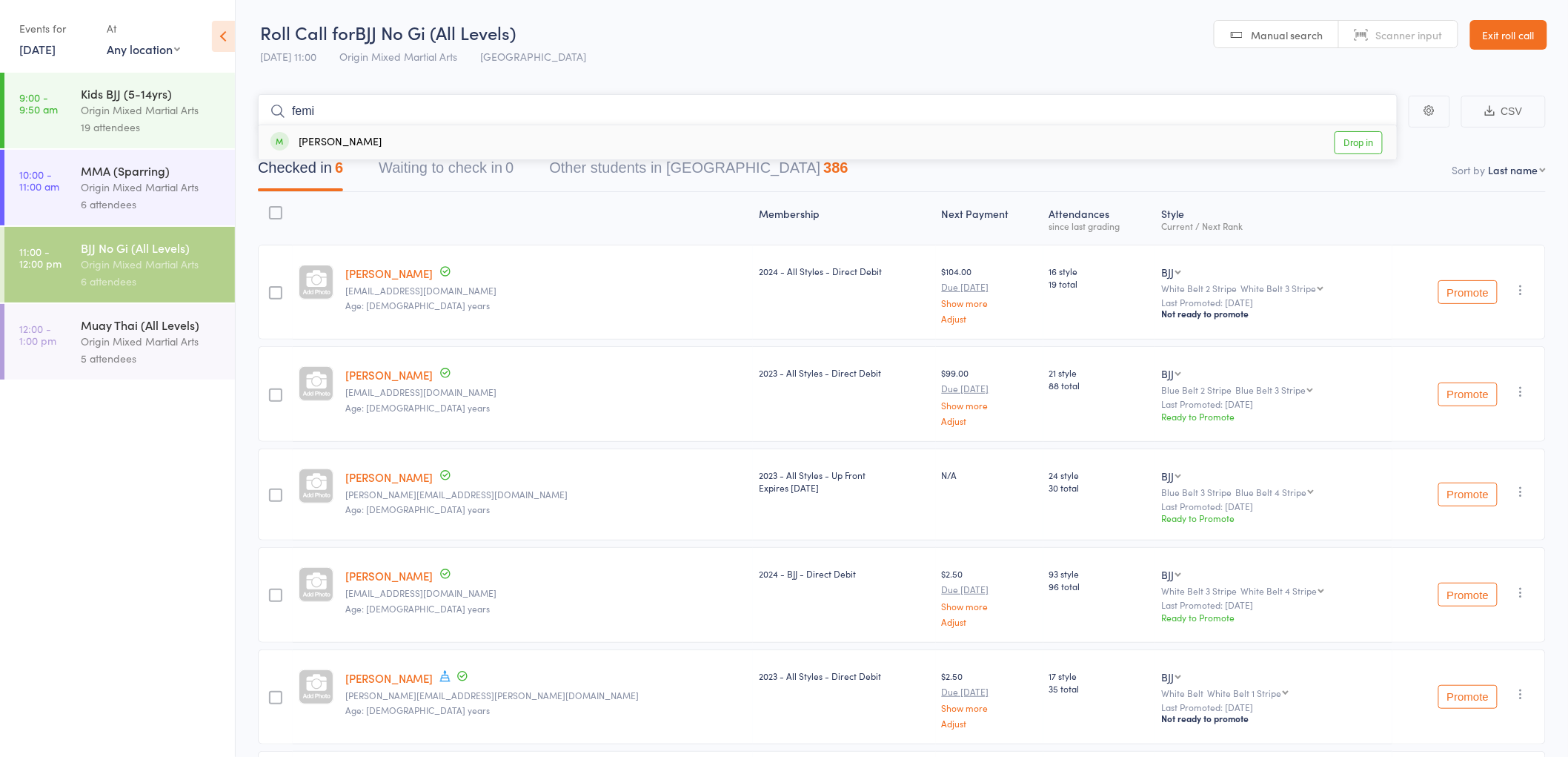
type input "femi"
click at [363, 146] on div "Femi Ogunsiji Drop in" at bounding box center [827, 142] width 1138 height 34
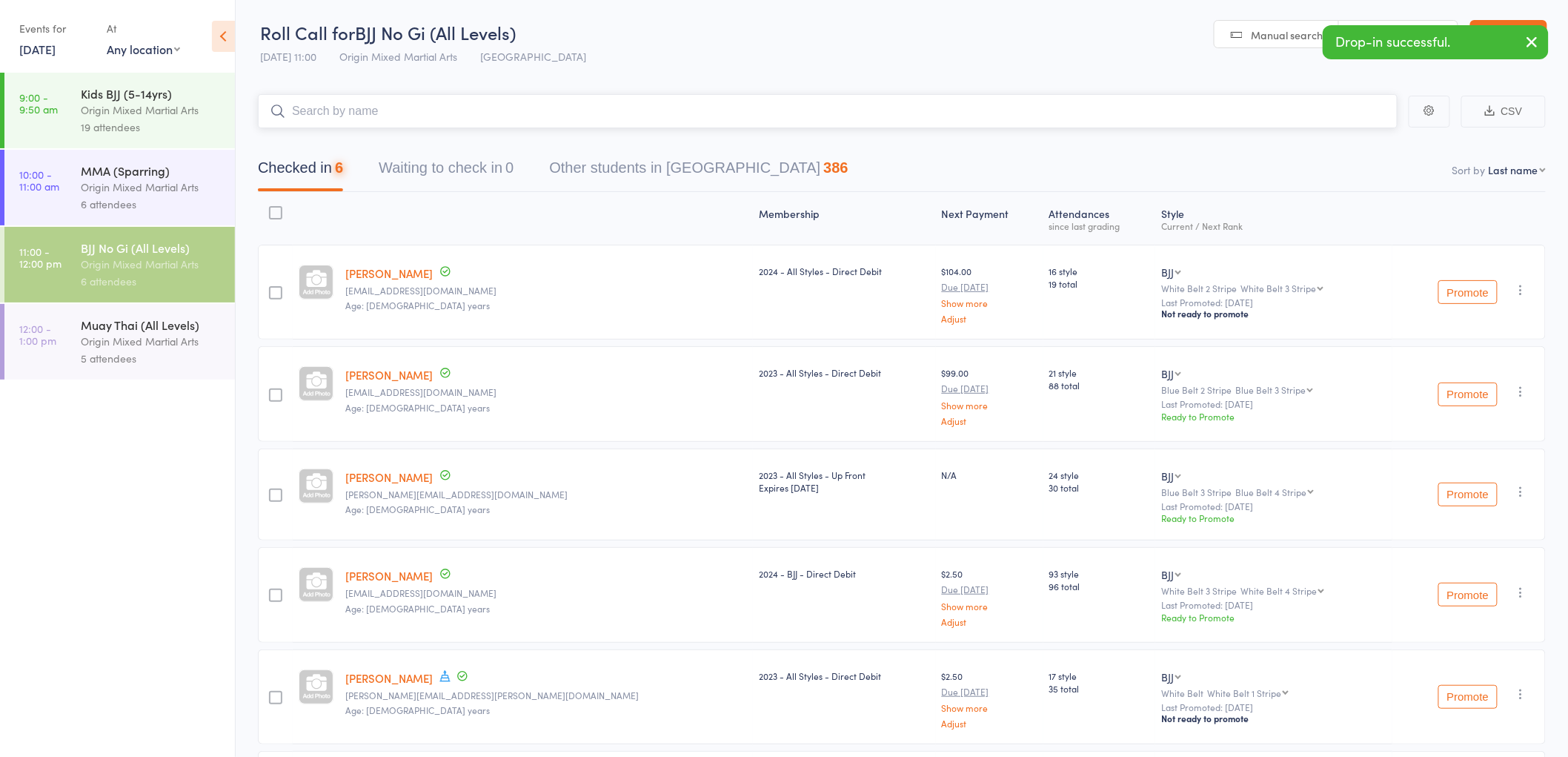
click at [356, 113] on input "search" at bounding box center [828, 111] width 1140 height 34
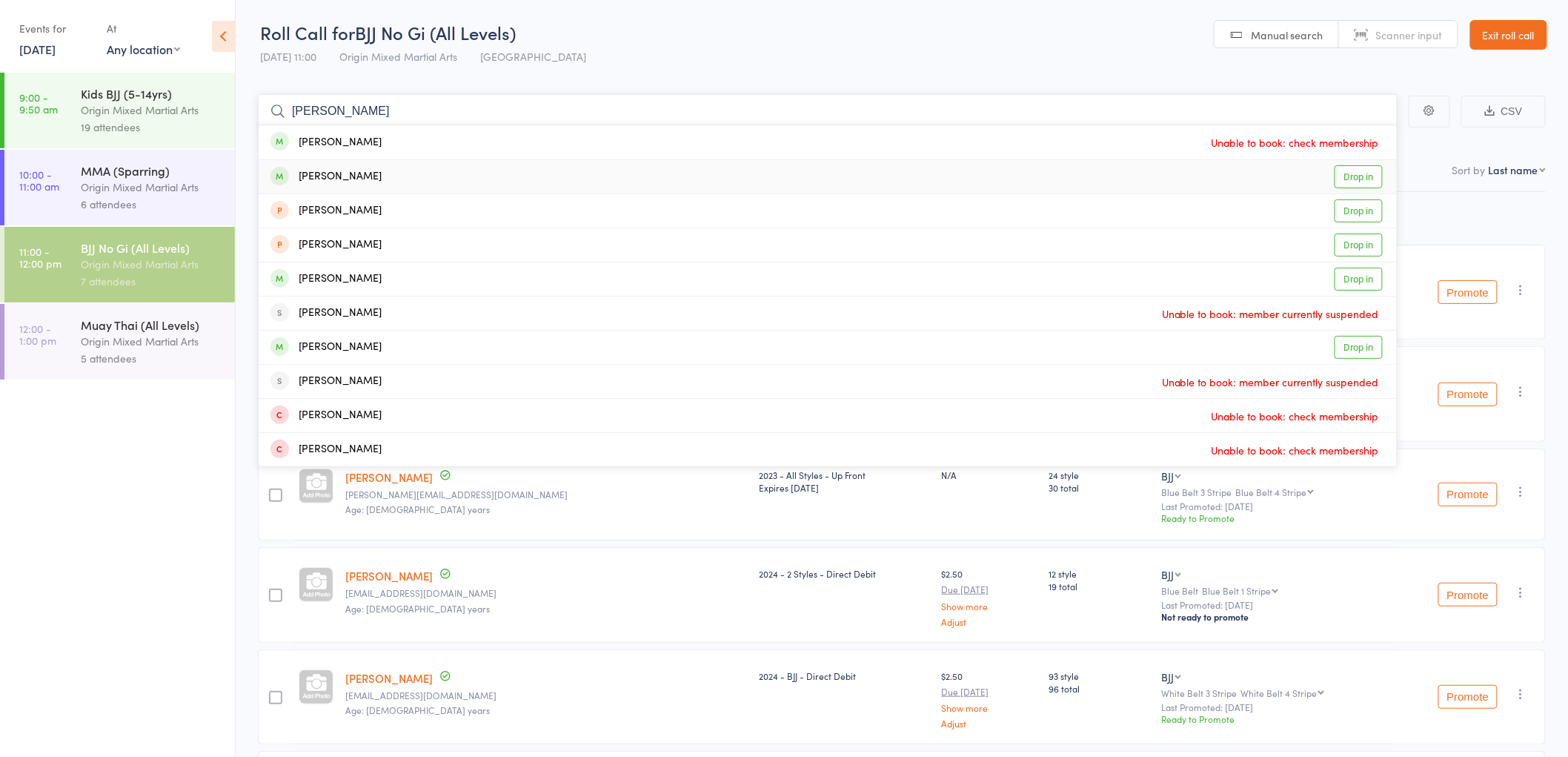
type input "jami"
click at [371, 171] on div "Jamie Renouf Drop in" at bounding box center [827, 177] width 1138 height 34
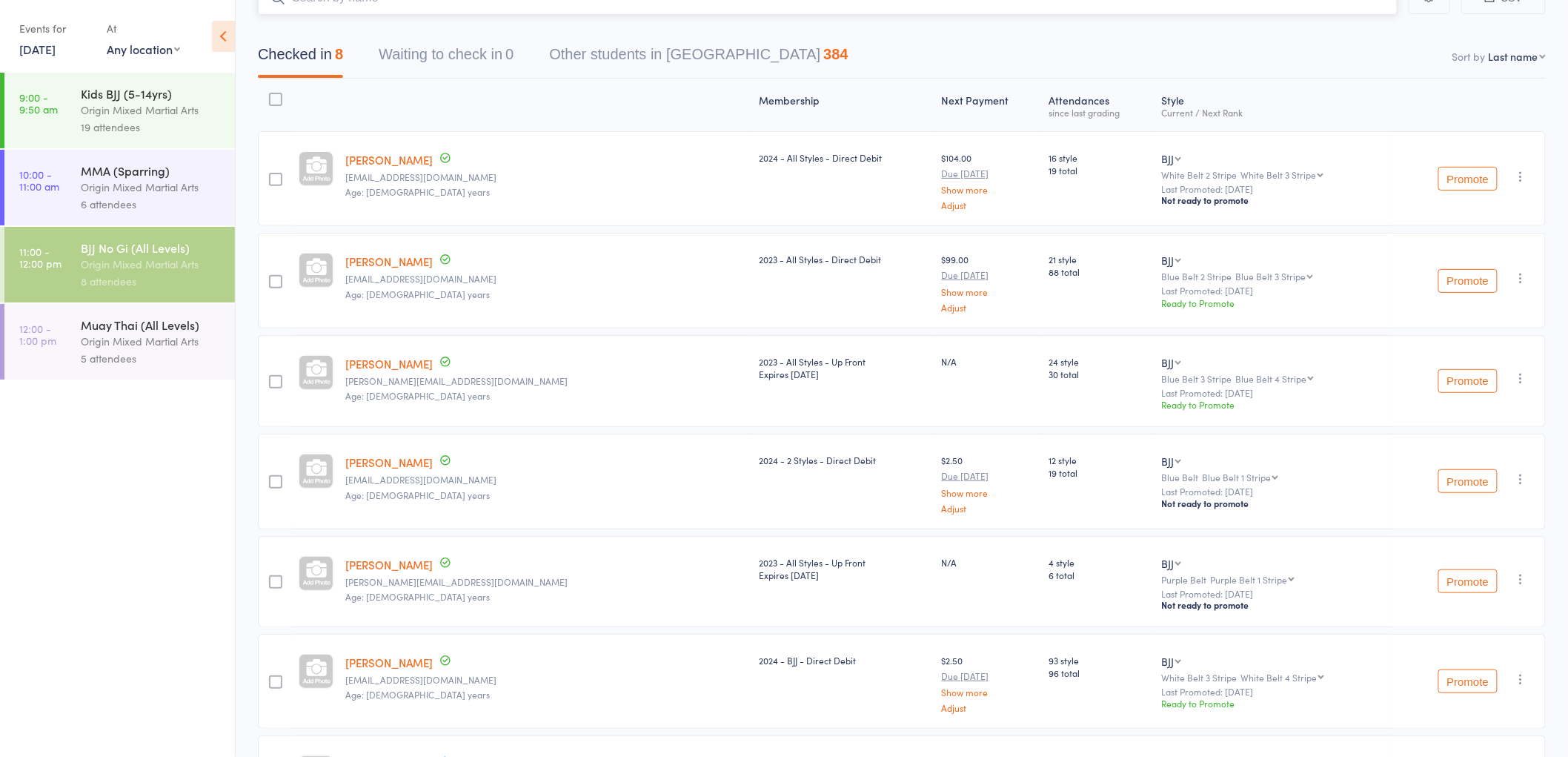
scroll to position [101, 0]
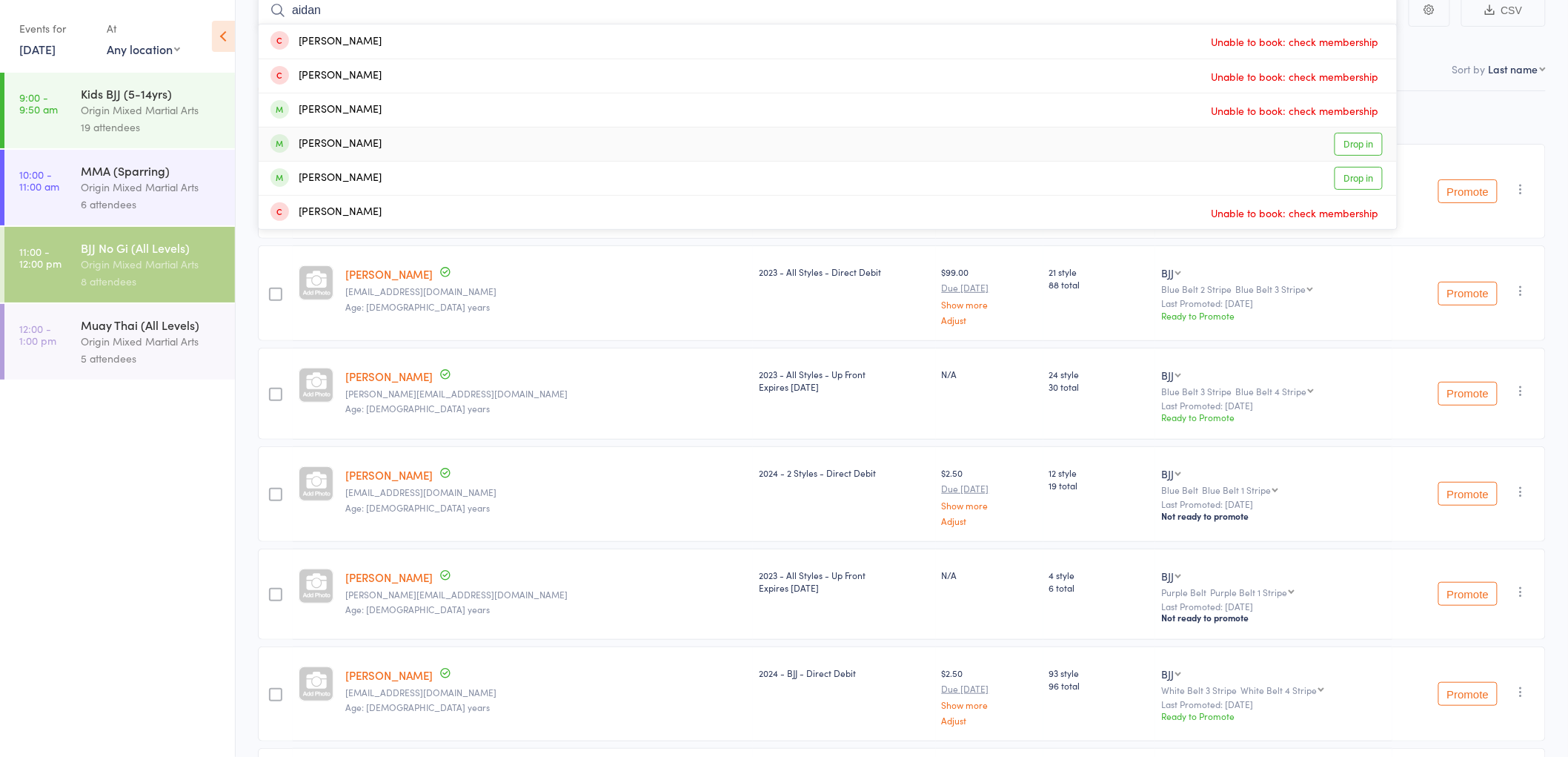
type input "aidan"
click at [376, 137] on div "Aidan Mastroianni" at bounding box center [326, 144] width 111 height 17
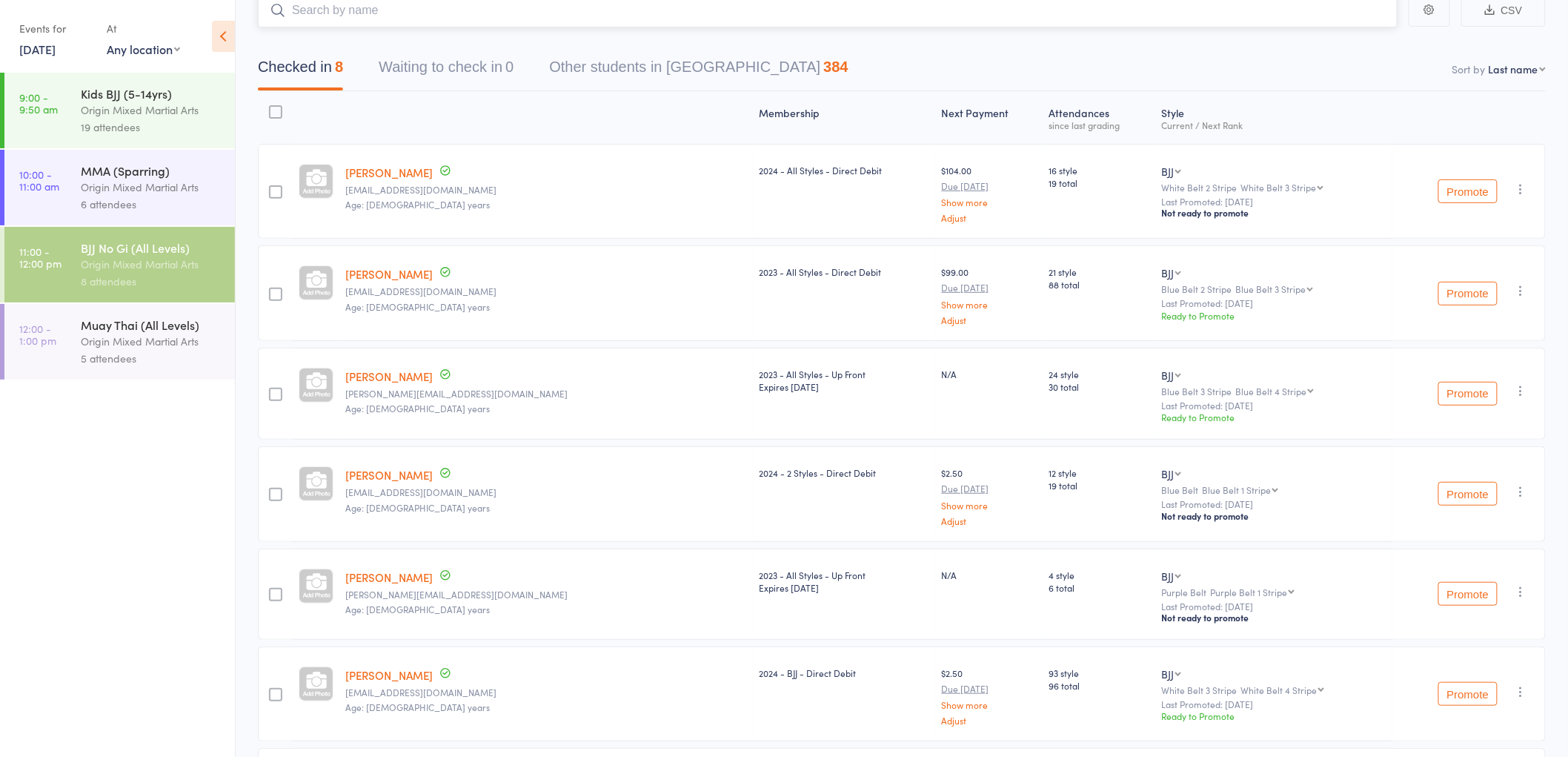
scroll to position [95, 0]
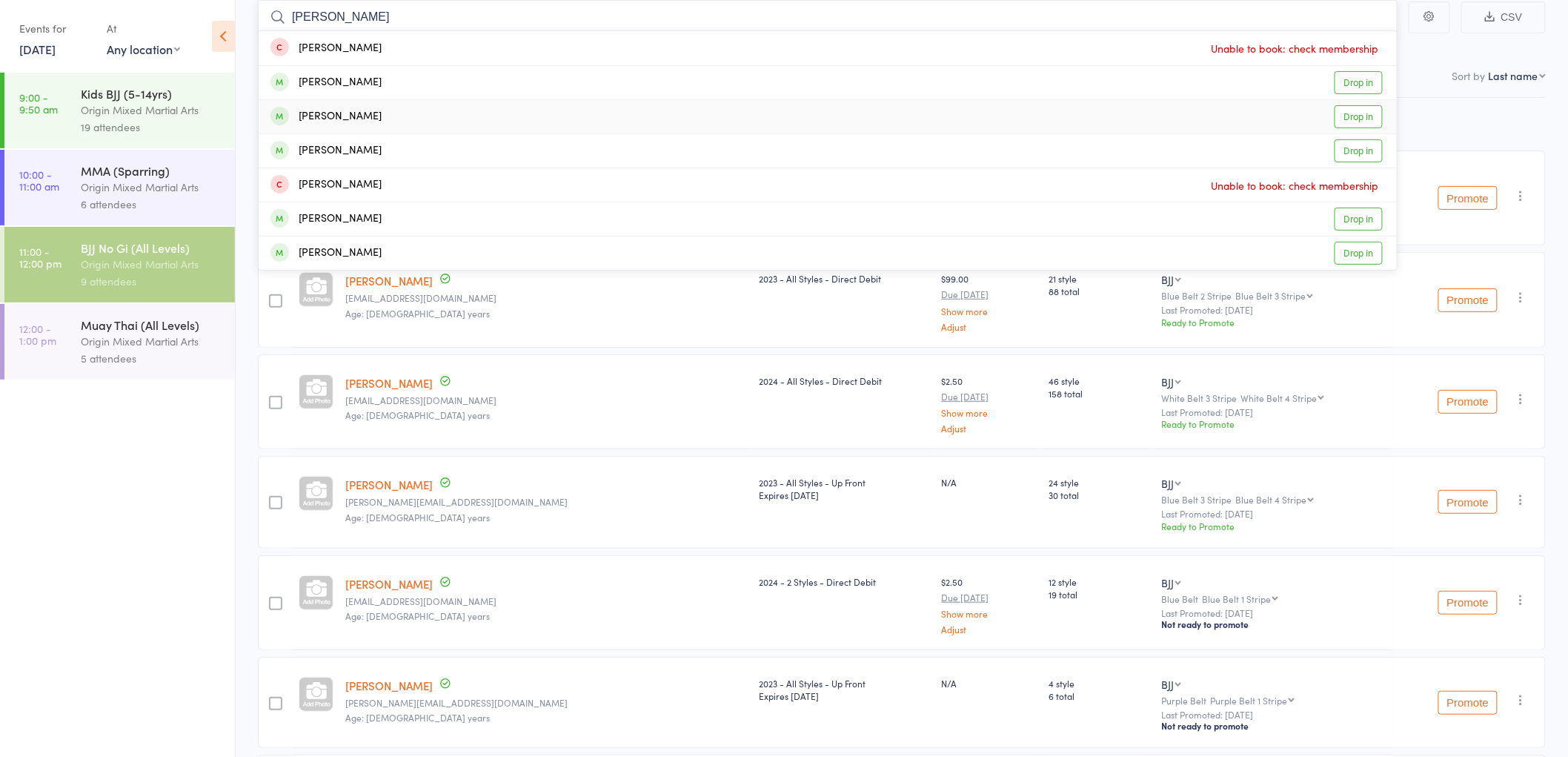
type input "david"
click at [396, 113] on div "David Greenup Drop in" at bounding box center [827, 117] width 1138 height 34
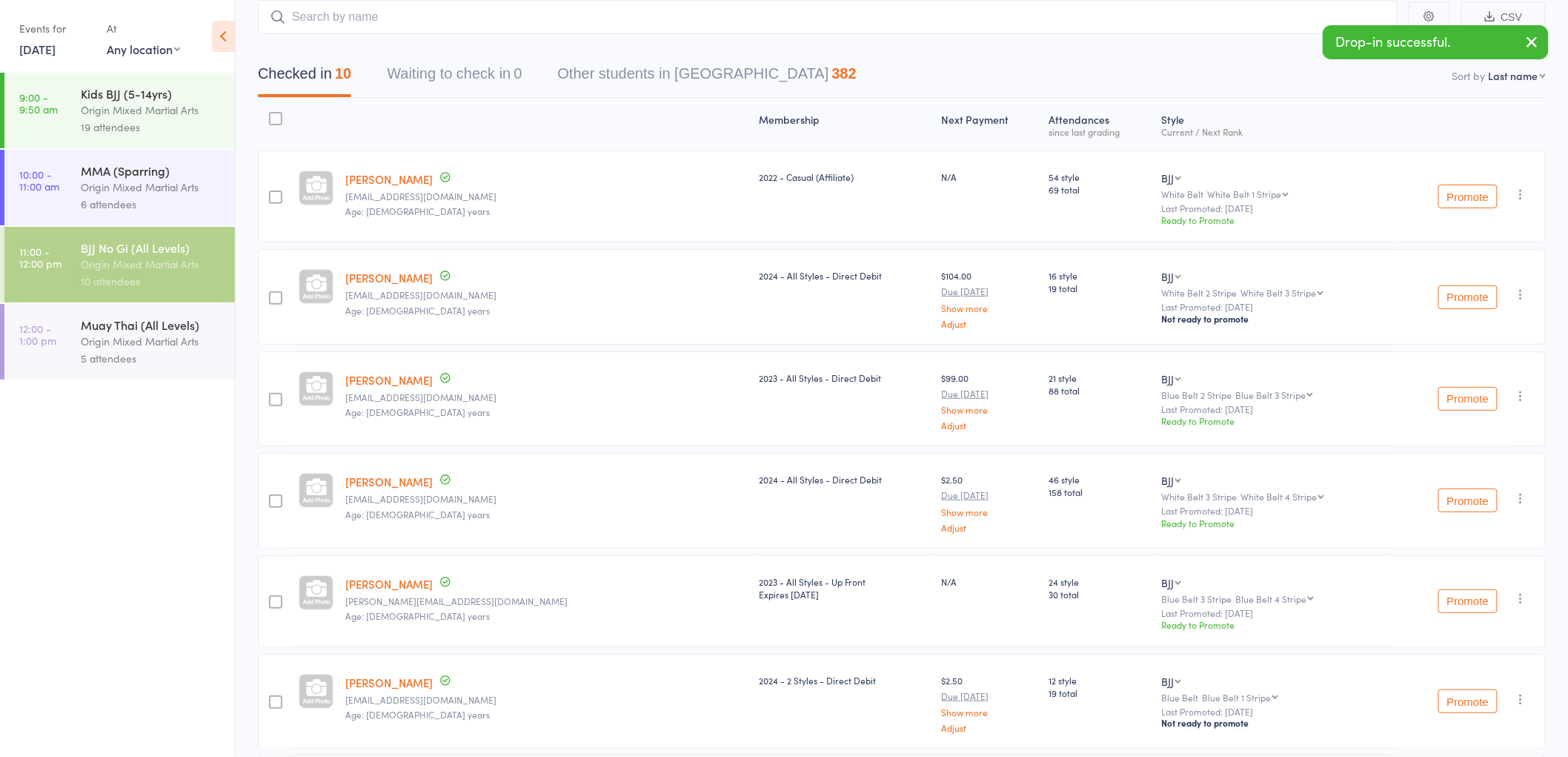
click at [150, 351] on div "5 attendees" at bounding box center [151, 358] width 142 height 17
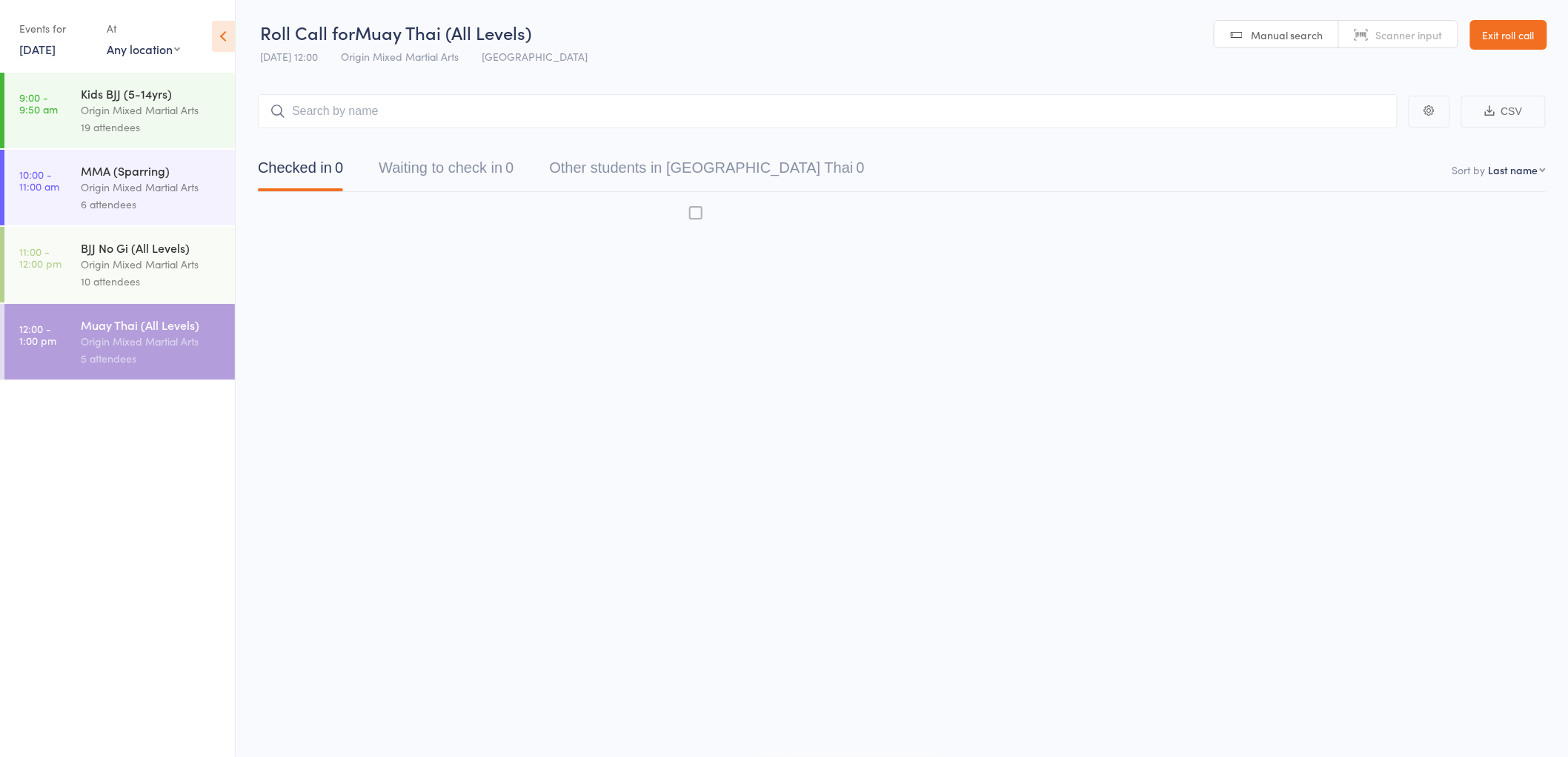
click at [393, 20] on span "Muay Thai (All Levels)" at bounding box center [444, 32] width 177 height 25
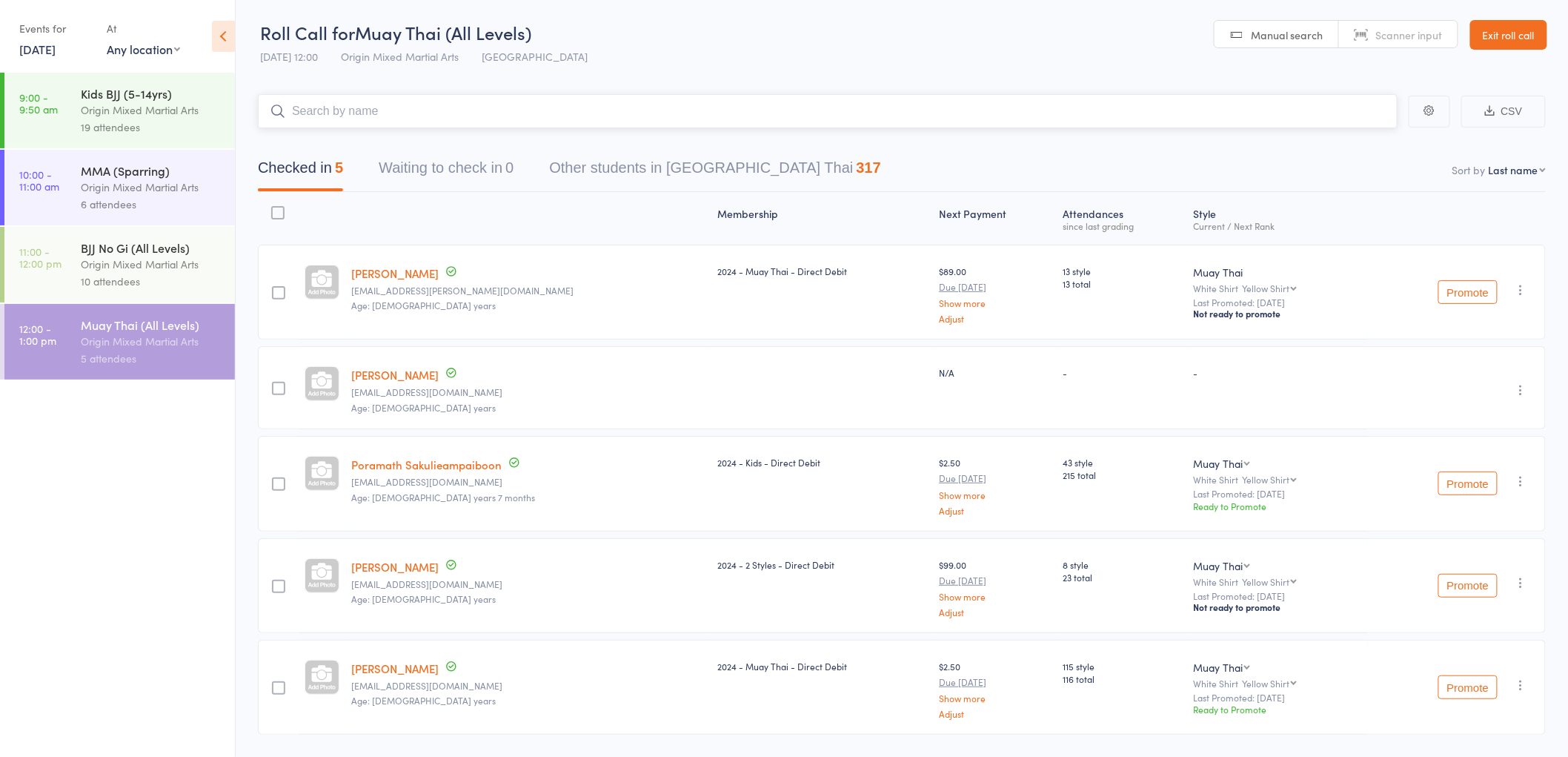
click at [389, 101] on input "search" at bounding box center [828, 111] width 1140 height 34
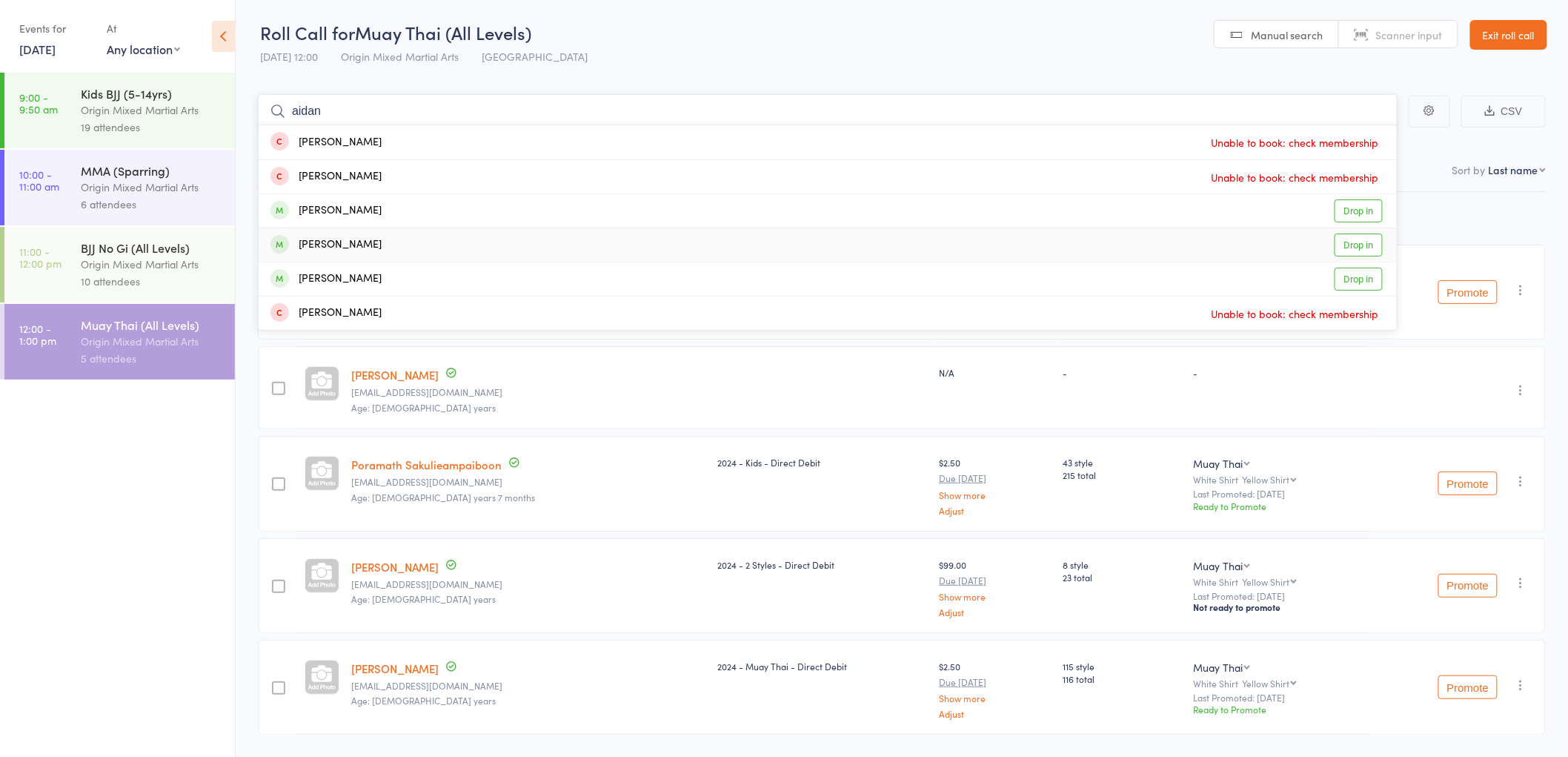
type input "aidan"
click at [402, 243] on div "Aidan Mastroianni Drop in" at bounding box center [827, 245] width 1138 height 34
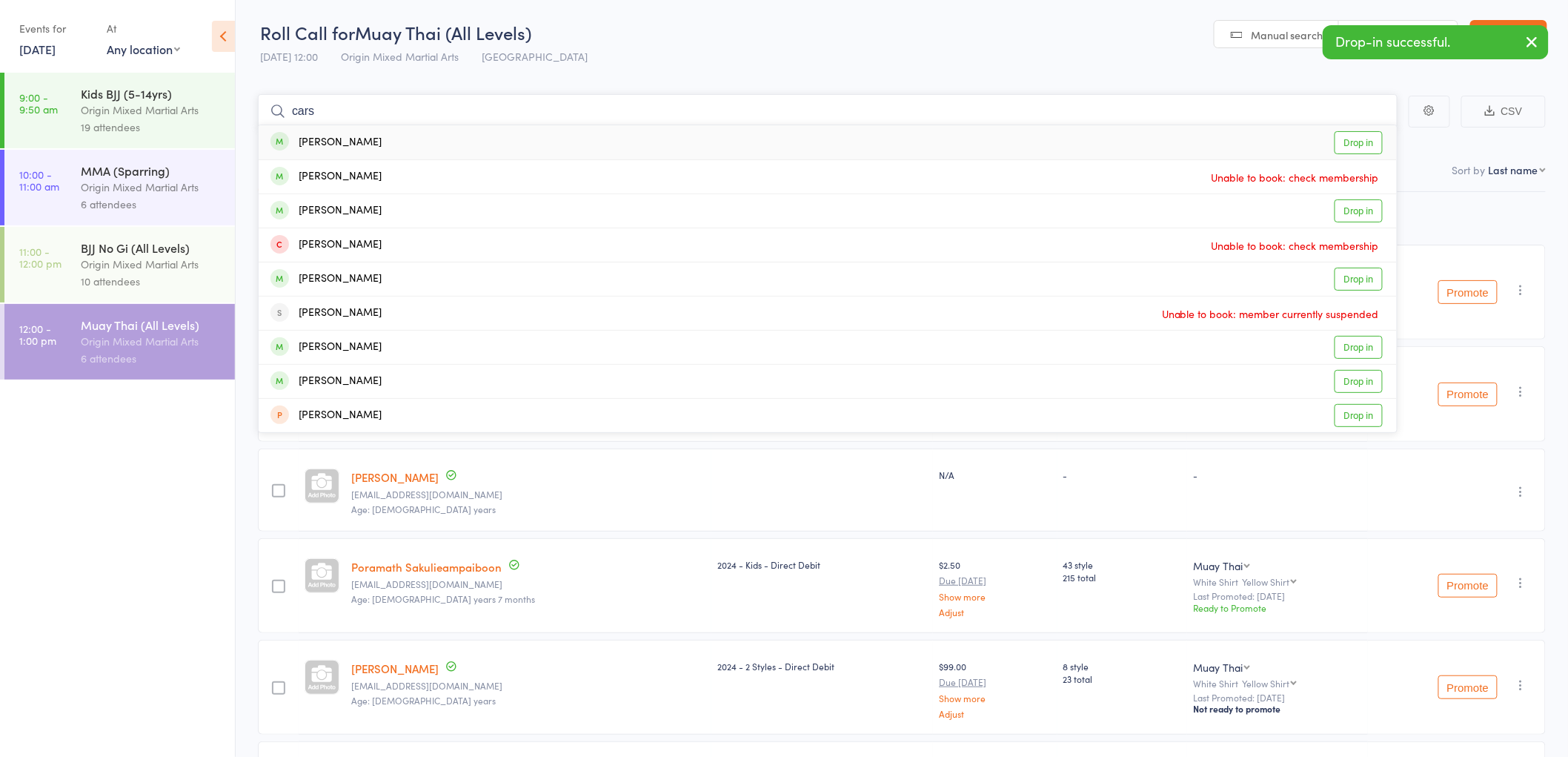
type input "cars"
click at [331, 142] on div "Carson Zhang" at bounding box center [326, 142] width 111 height 17
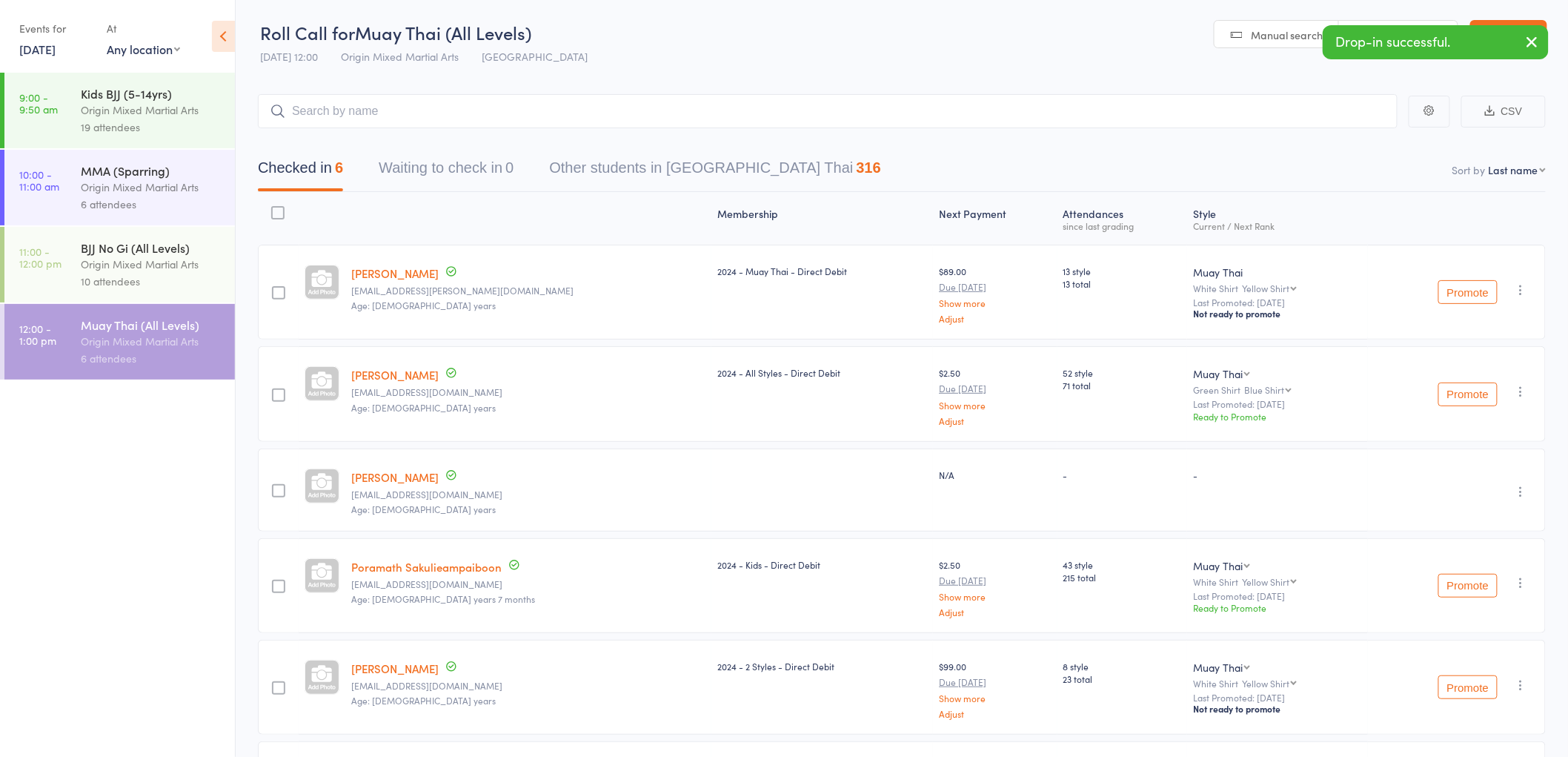
click at [168, 261] on div "Origin Mixed Martial Arts" at bounding box center [151, 263] width 142 height 17
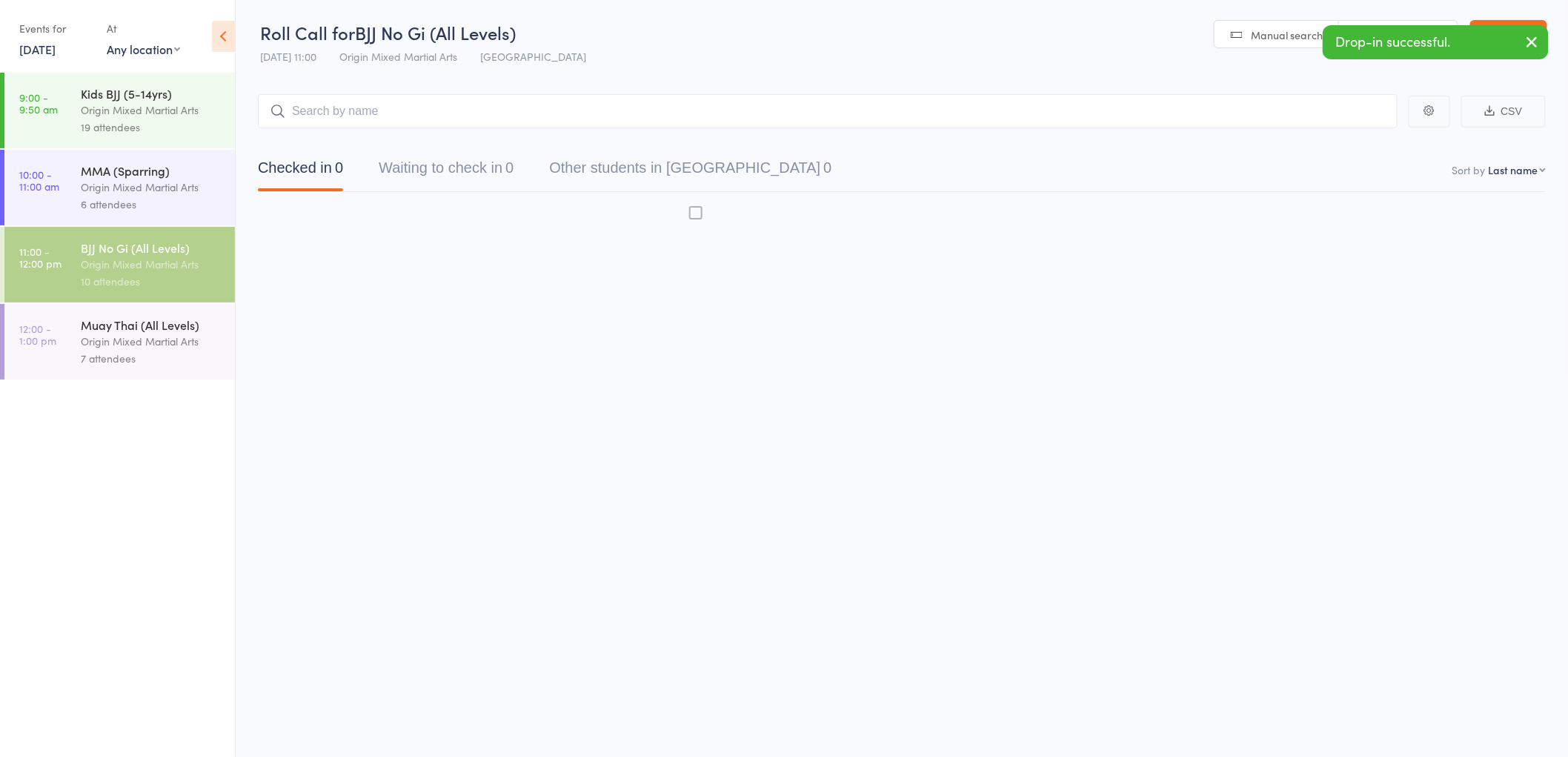
click at [323, 112] on input "search" at bounding box center [828, 111] width 1140 height 34
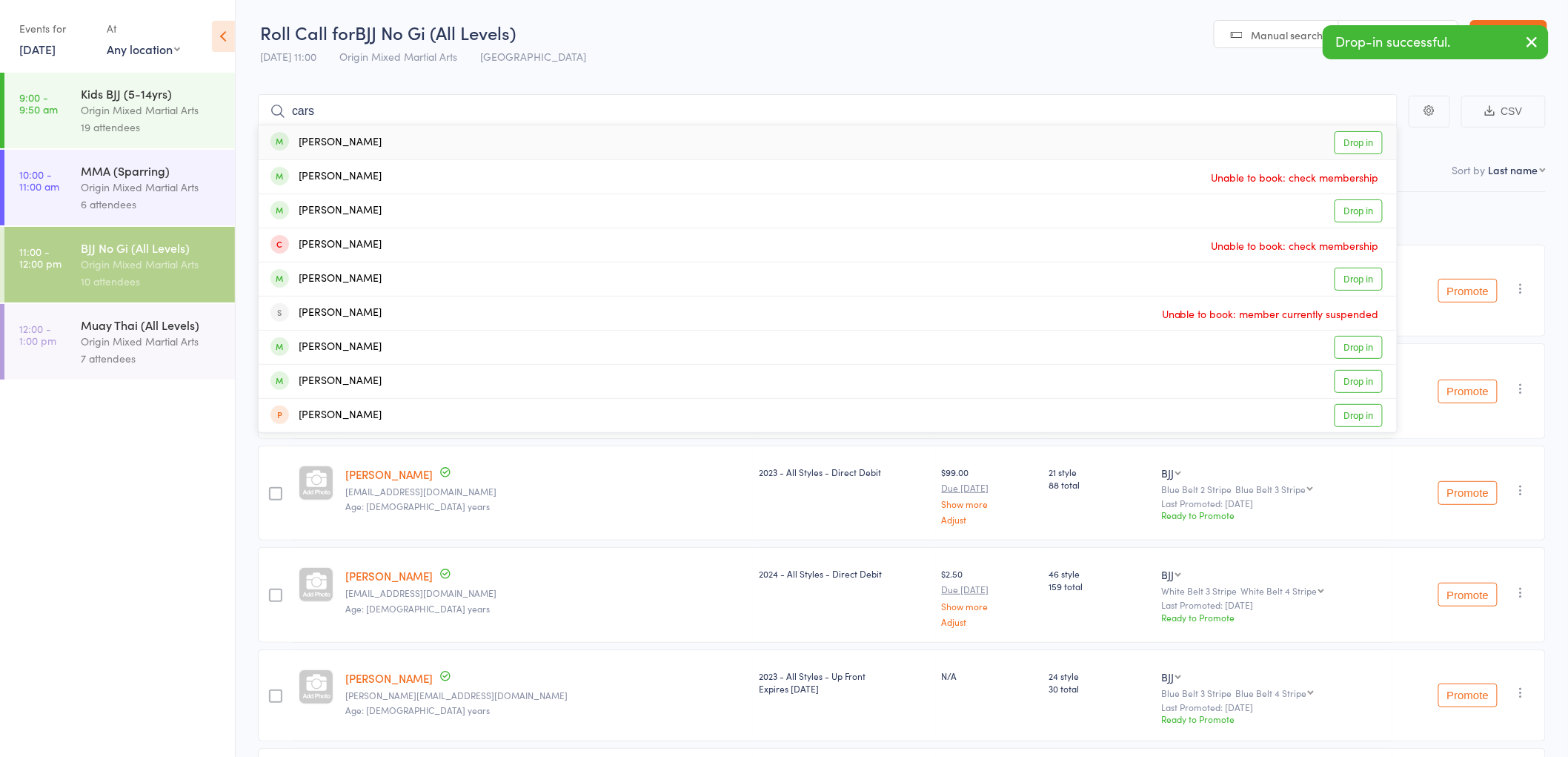
type input "cars"
click at [360, 146] on div "Carson Zhang" at bounding box center [326, 142] width 111 height 17
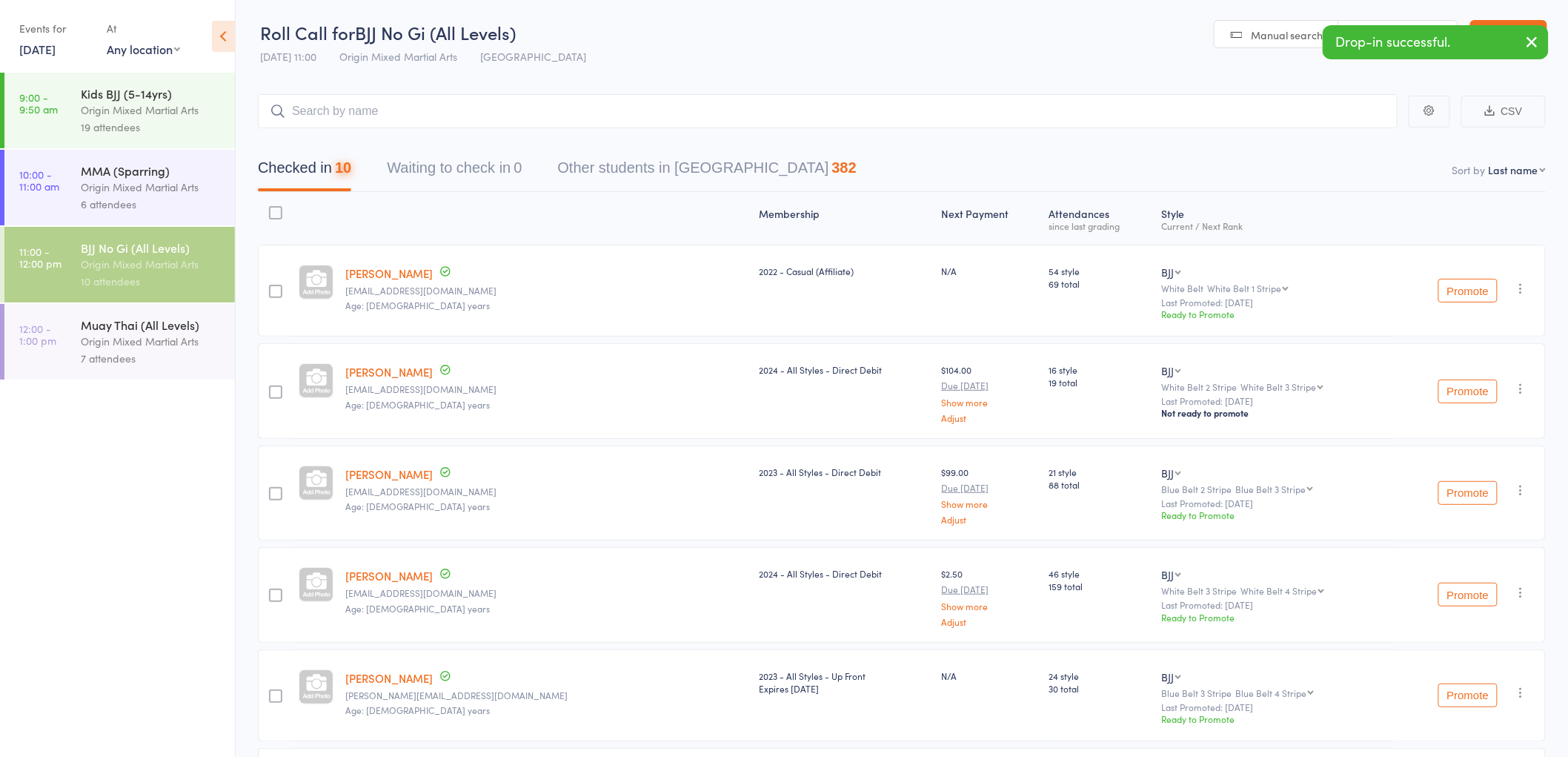
click at [165, 347] on div "Origin Mixed Martial Arts" at bounding box center [151, 341] width 142 height 17
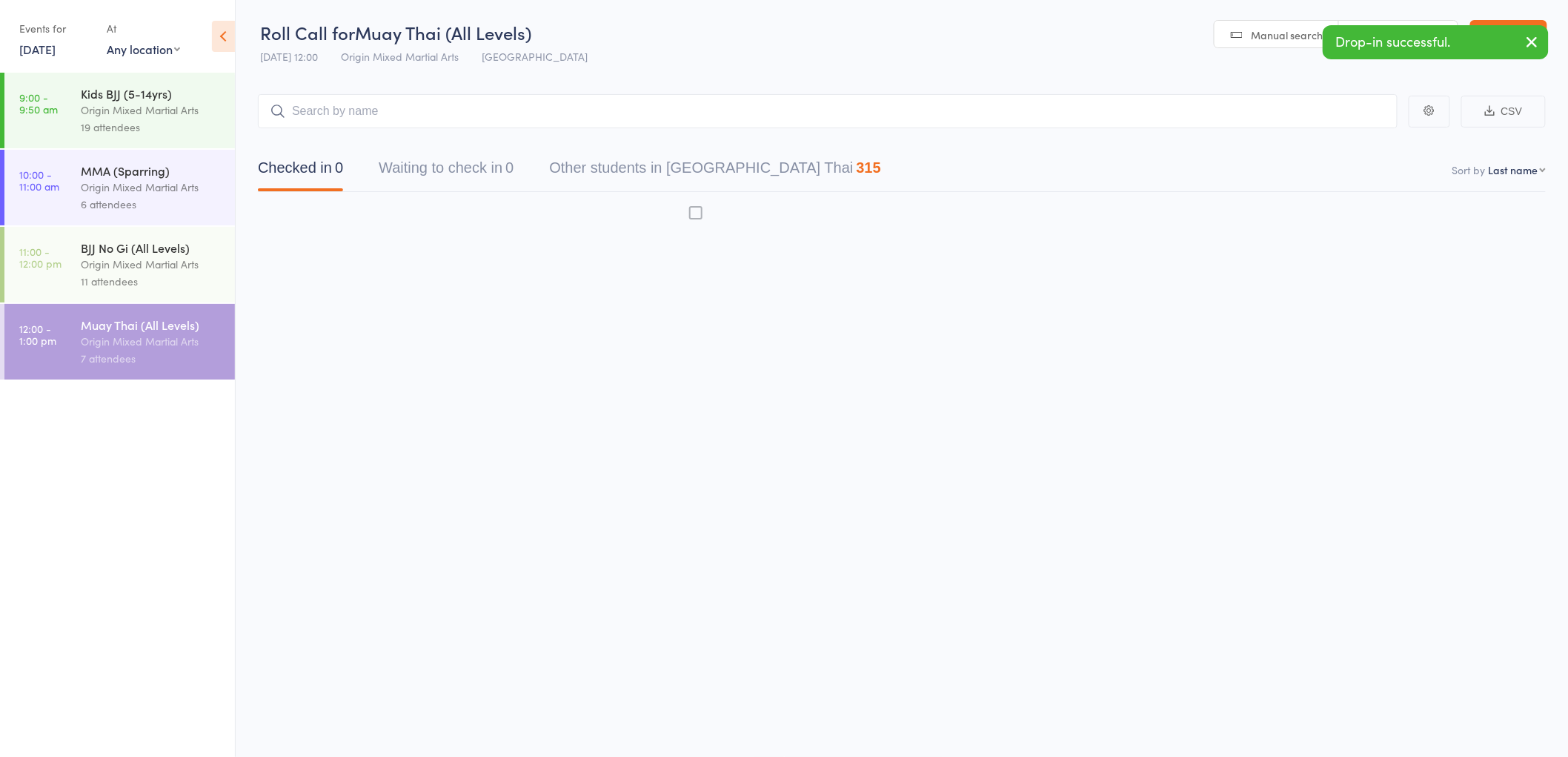
click at [338, 111] on input "search" at bounding box center [828, 111] width 1140 height 34
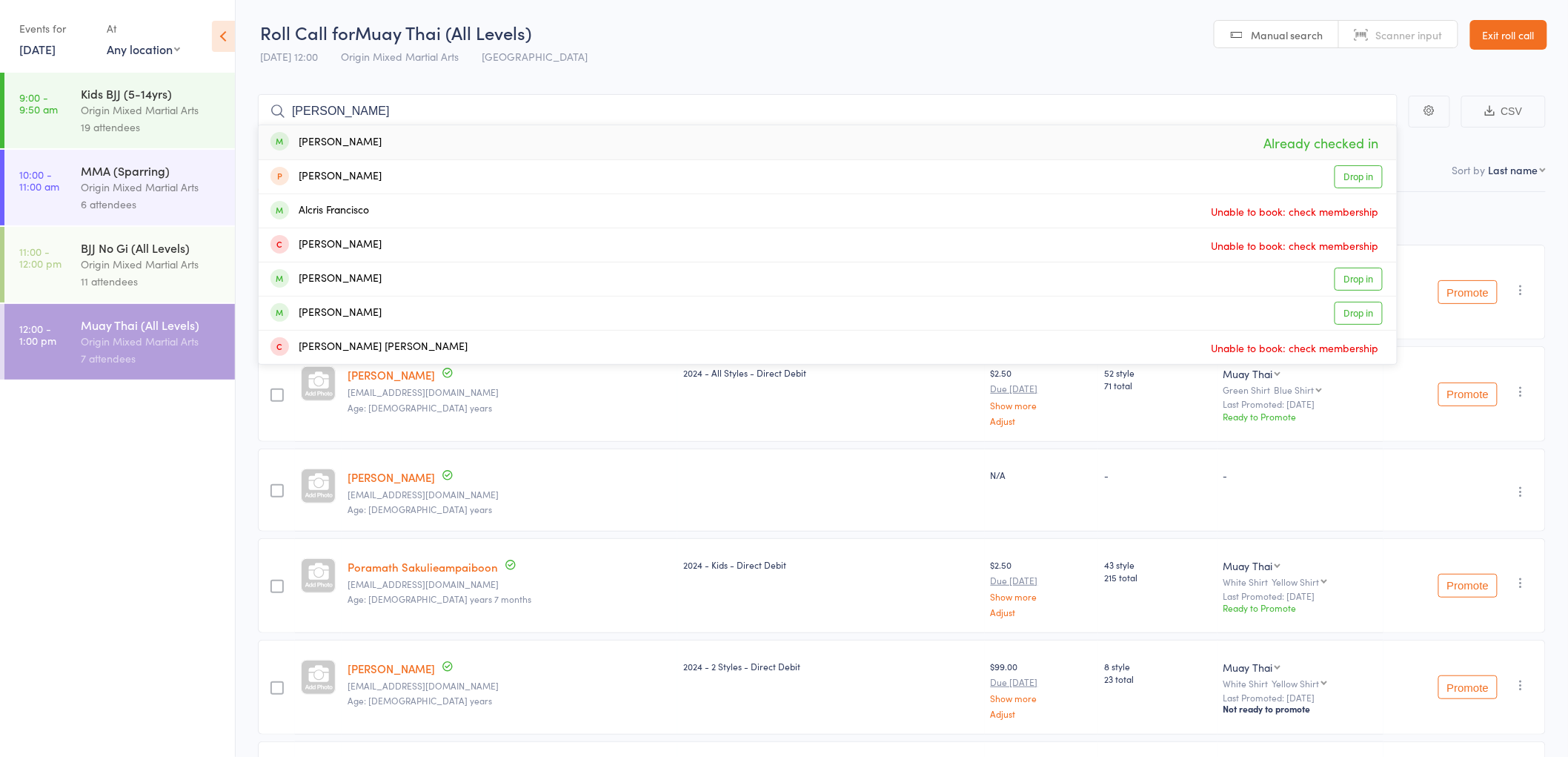
type input "frank"
click at [360, 136] on div "Frank Symington" at bounding box center [326, 142] width 111 height 17
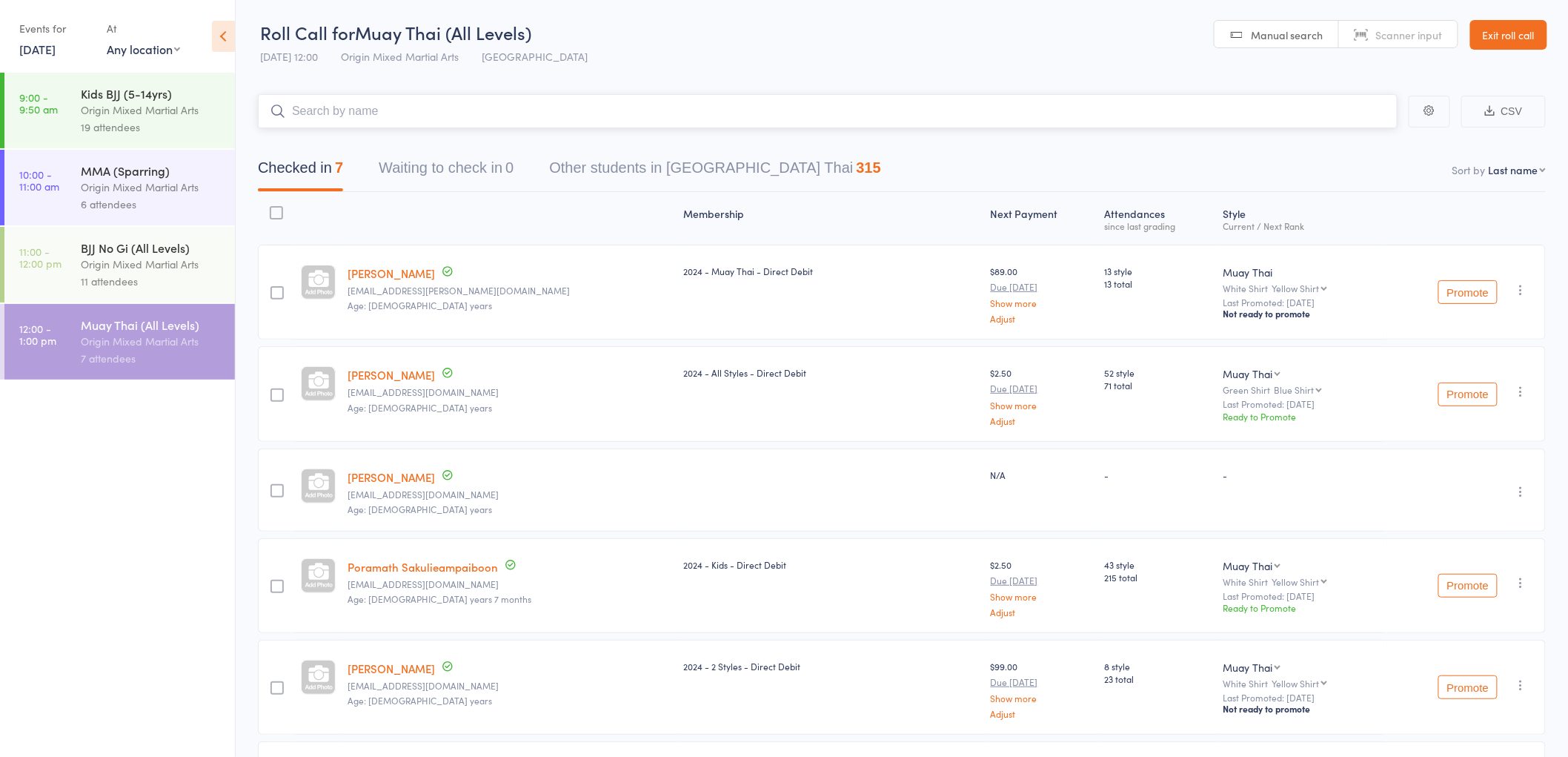
click at [359, 115] on input "search" at bounding box center [828, 111] width 1140 height 34
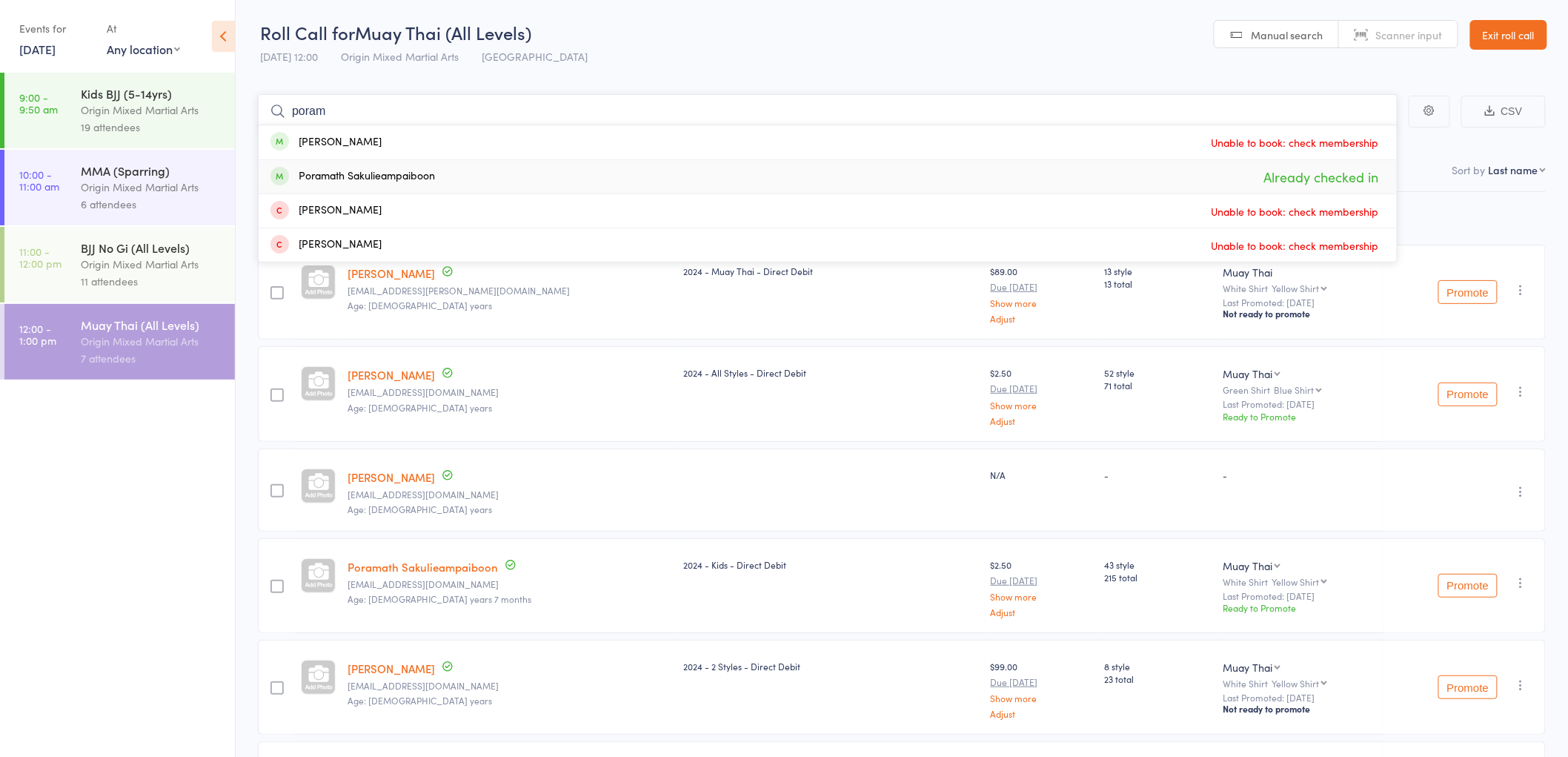
type input "poram"
click at [404, 174] on div "Poramath Sakulieampaiboon" at bounding box center [353, 176] width 165 height 17
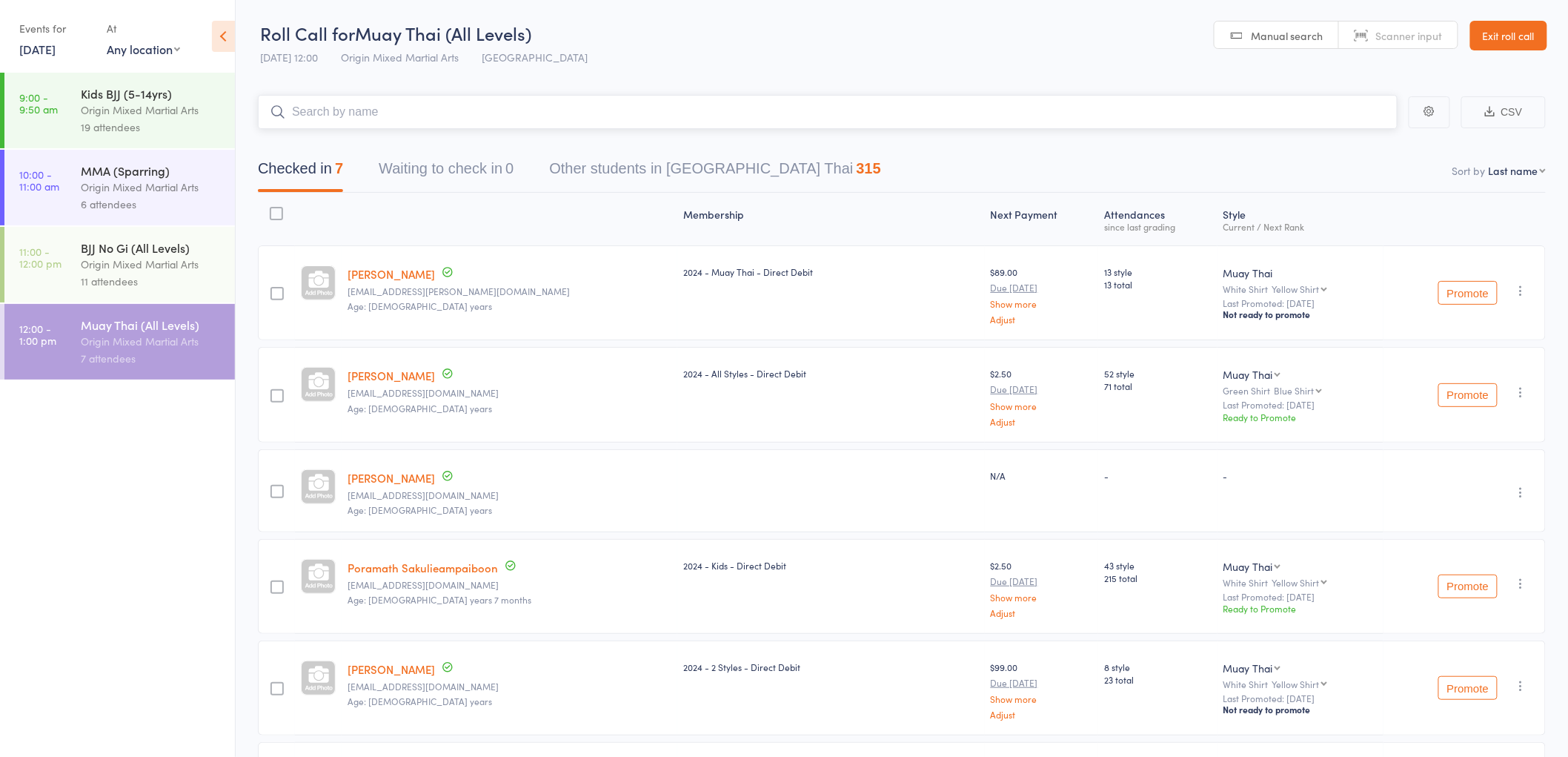
click at [351, 112] on input "search" at bounding box center [828, 112] width 1140 height 34
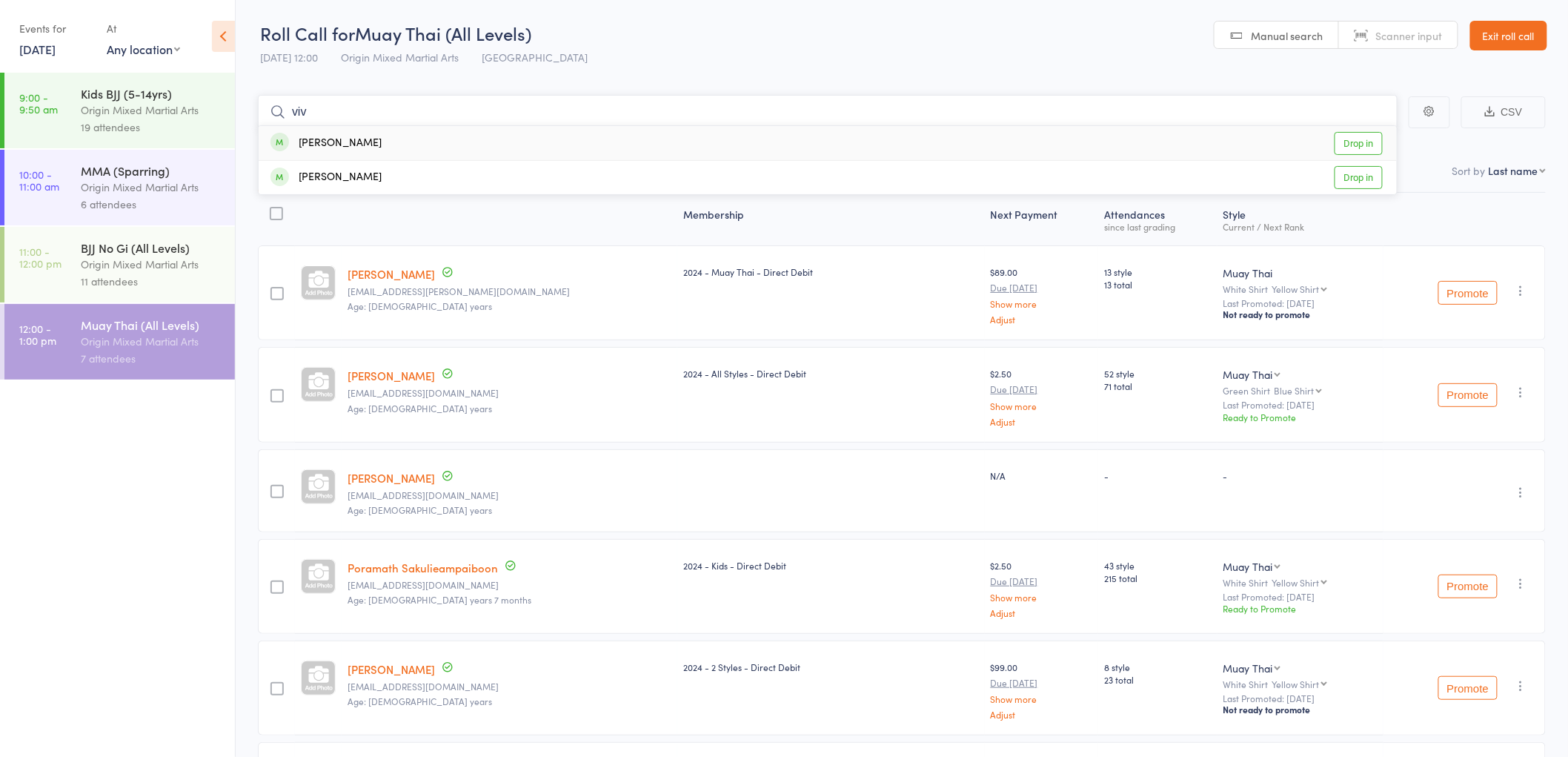
type input "viv"
click at [373, 151] on div "Vivian Nguyen Drop in" at bounding box center [827, 143] width 1138 height 34
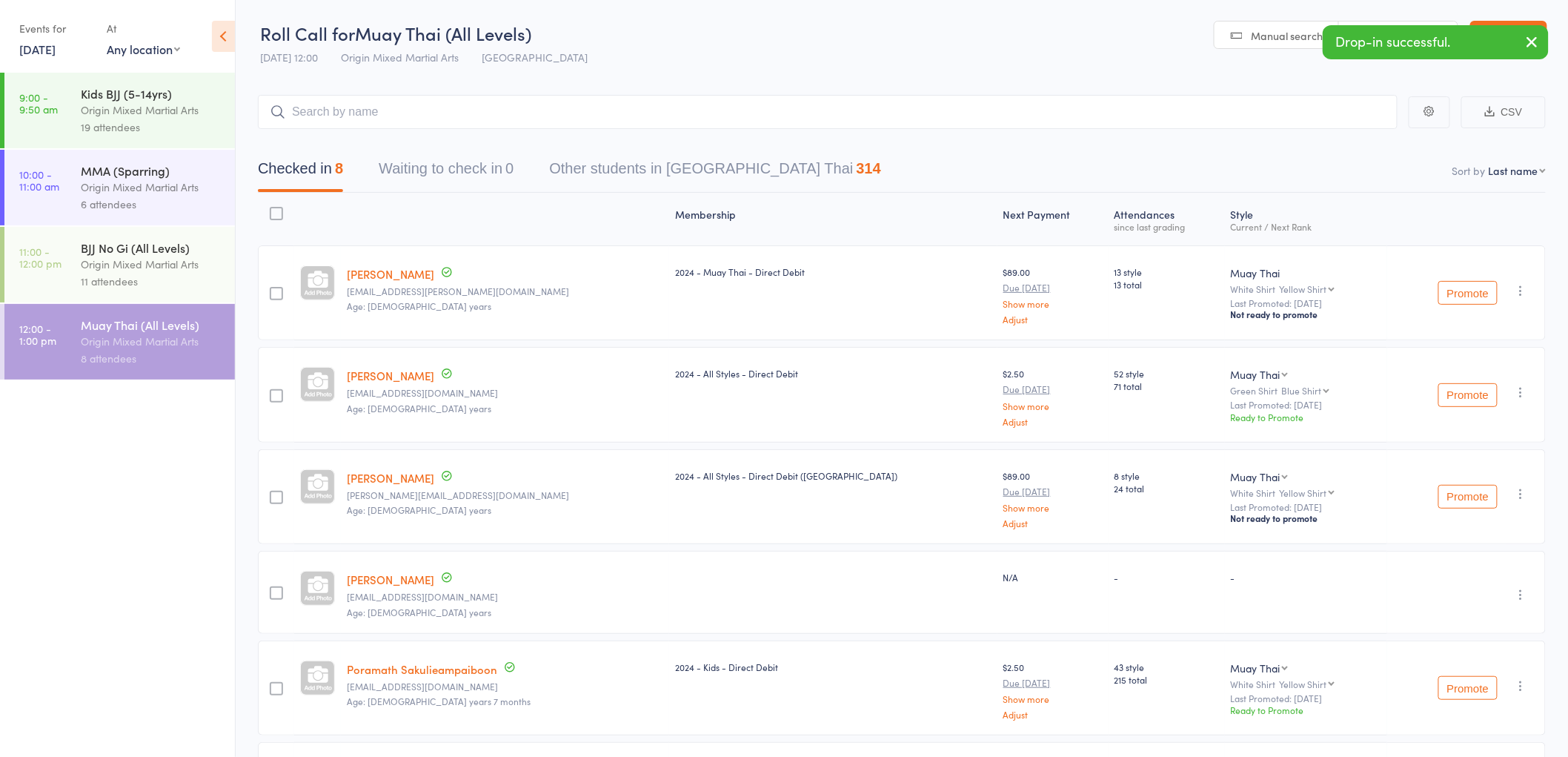
click at [378, 573] on link "[PERSON_NAME]" at bounding box center [390, 579] width 87 height 16
click at [1509, 26] on link "Exit roll call" at bounding box center [1509, 36] width 77 height 30
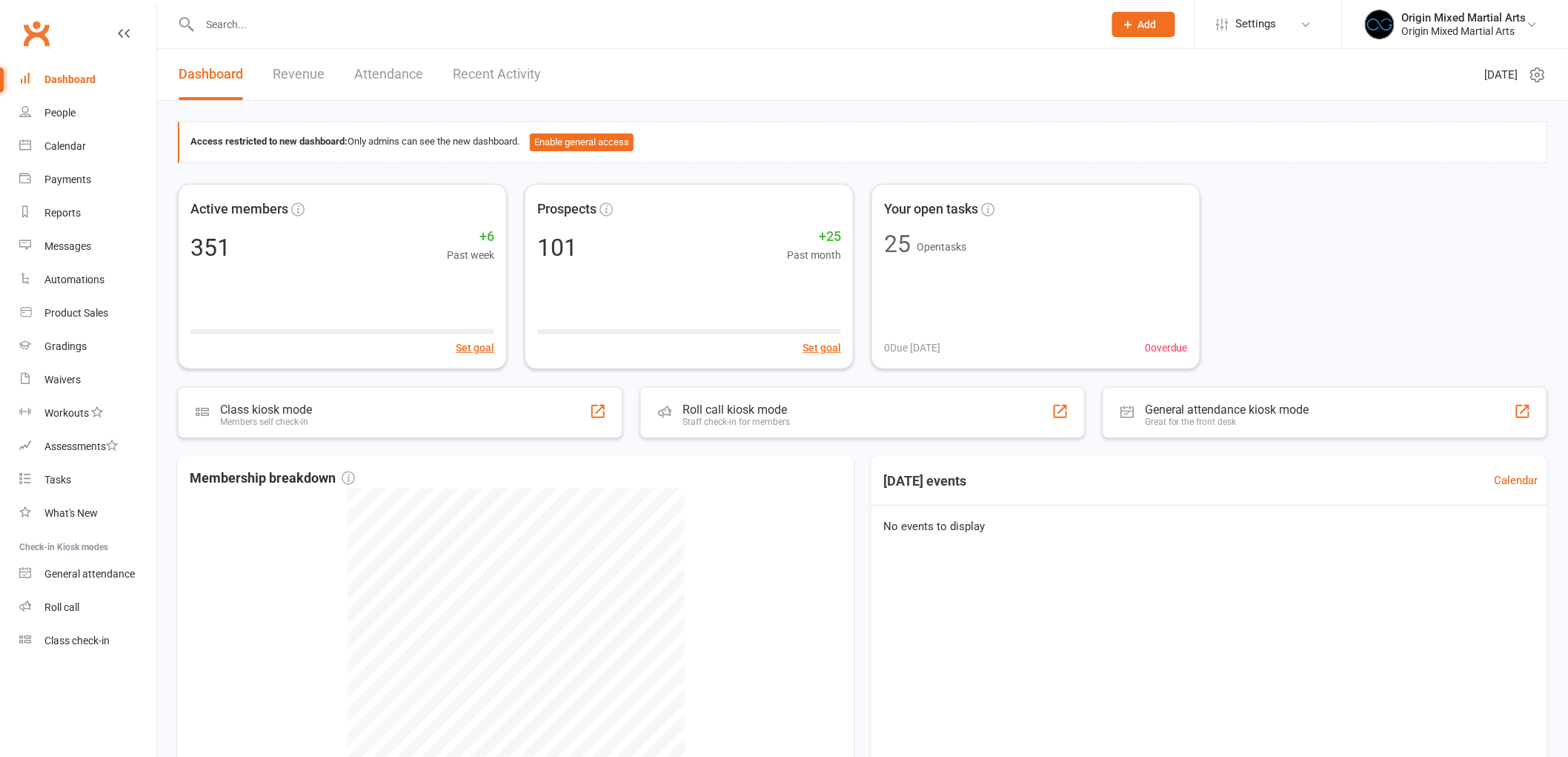
click at [232, 24] on input "text" at bounding box center [644, 24] width 898 height 21
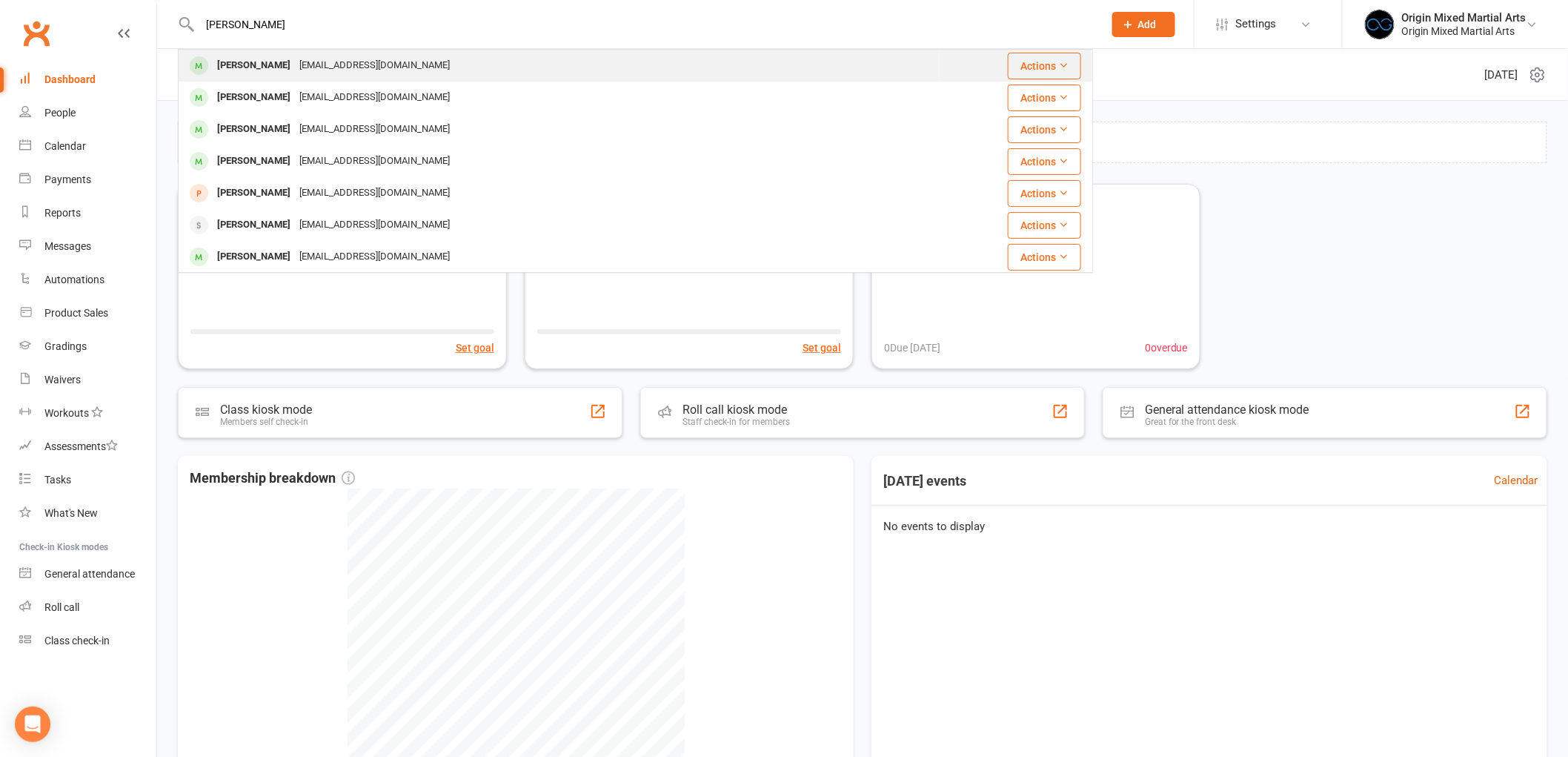
type input "[PERSON_NAME]"
click at [295, 70] on div "[EMAIL_ADDRESS][DOMAIN_NAME]" at bounding box center [374, 66] width 159 height 22
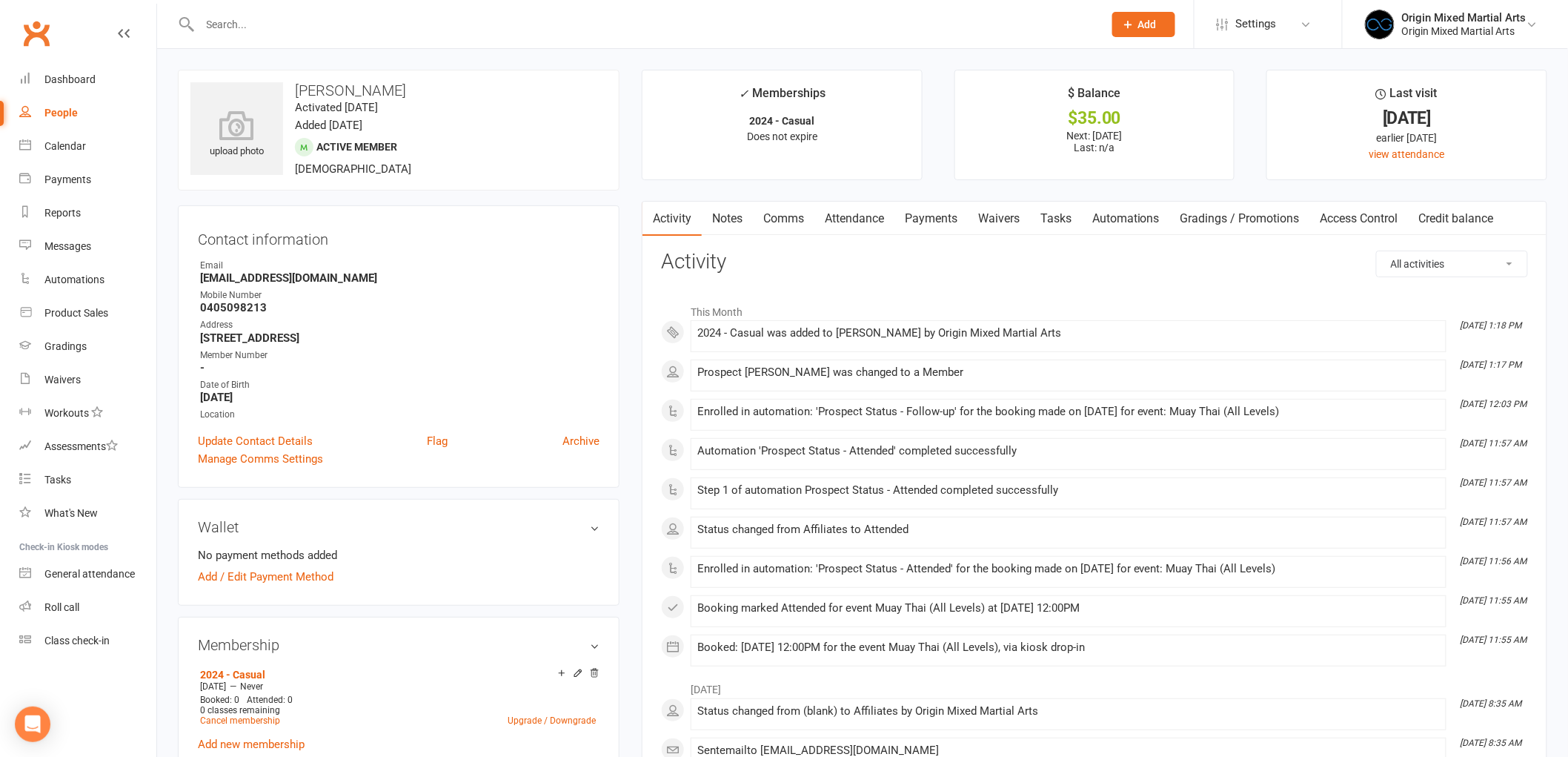
click at [924, 212] on link "Payments" at bounding box center [931, 219] width 73 height 34
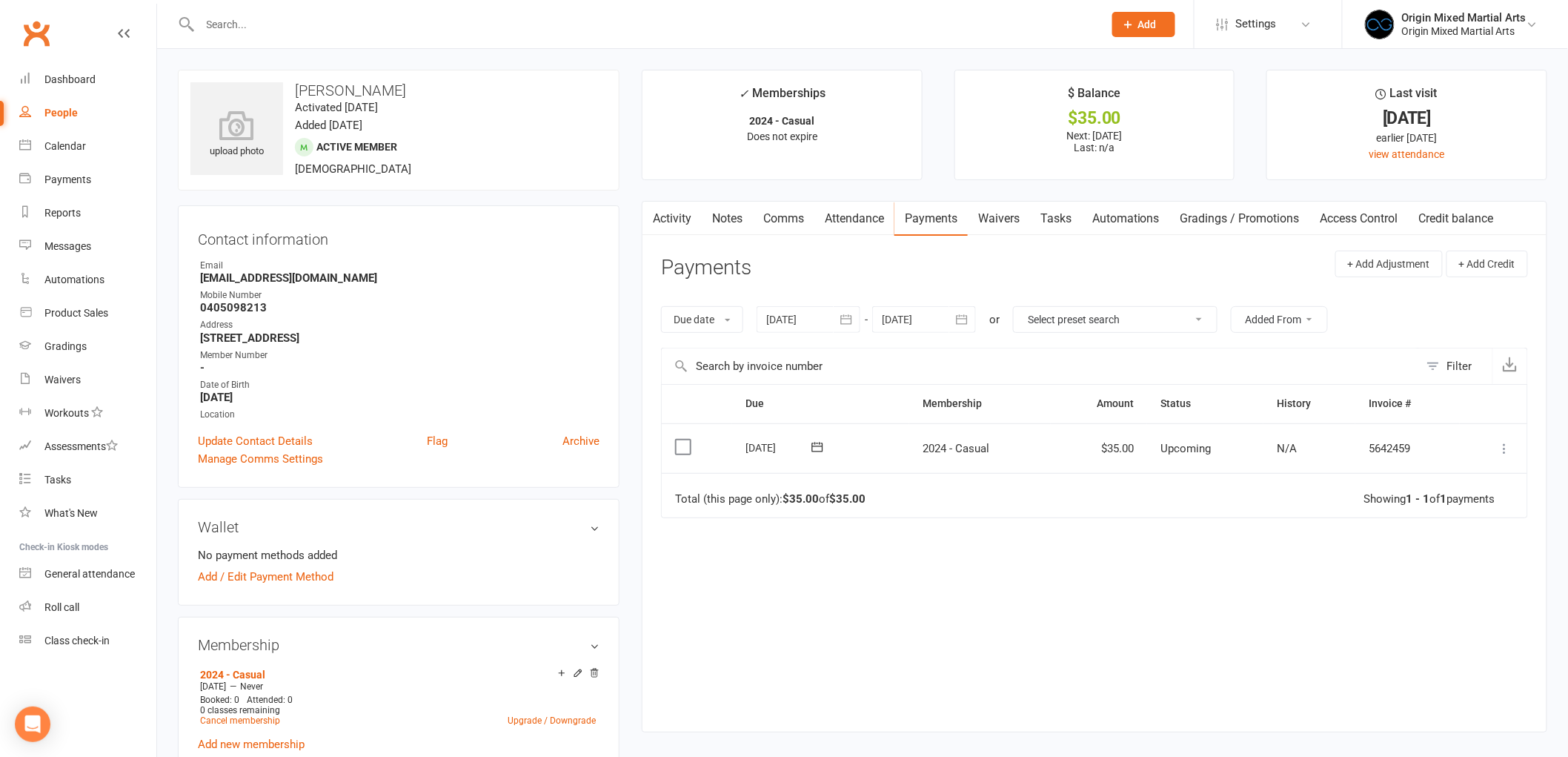
click at [1507, 447] on icon at bounding box center [1504, 448] width 15 height 15
click at [1441, 503] on link "Mark as Paid (POS)" at bounding box center [1440, 508] width 147 height 30
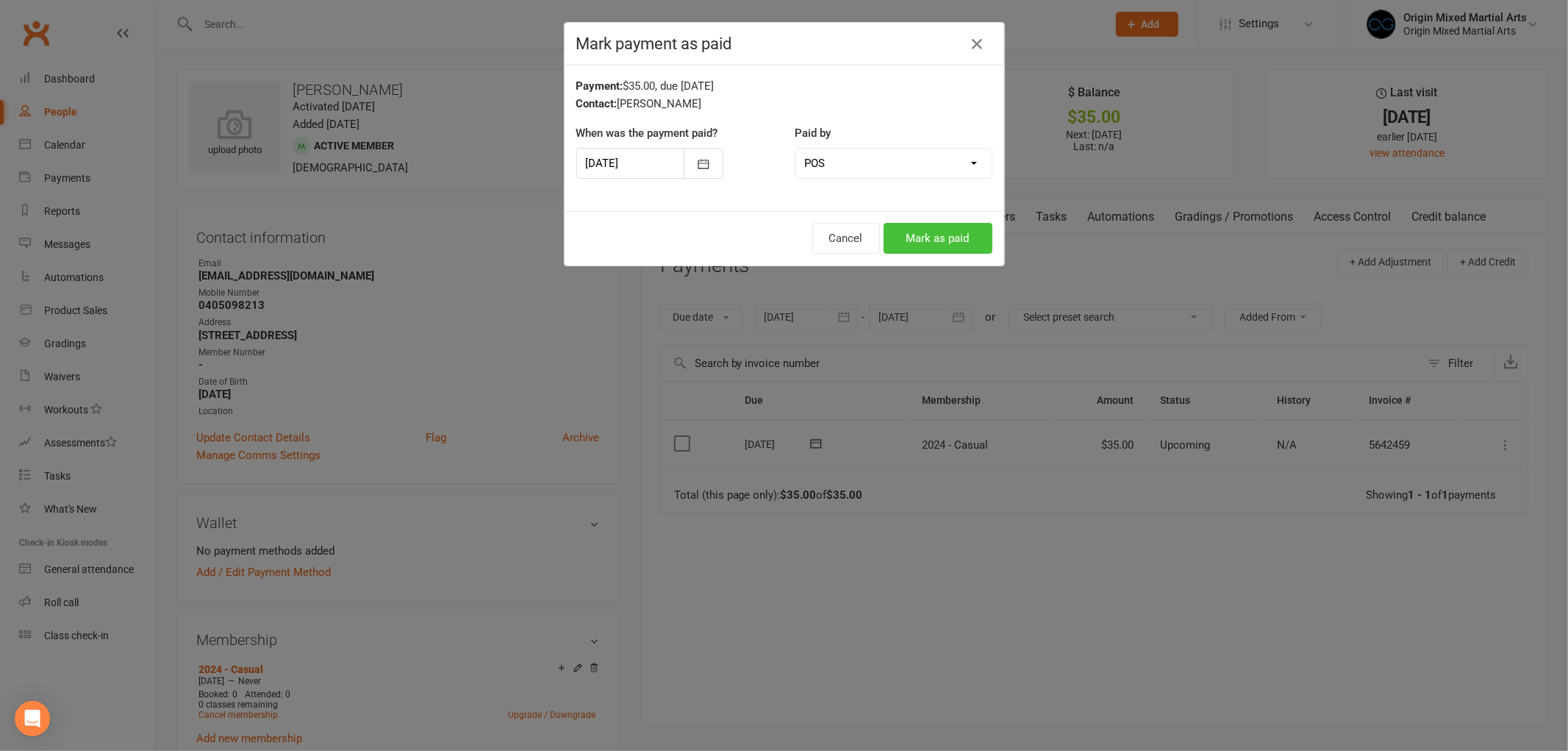
click at [938, 248] on button "Mark as paid" at bounding box center [938, 238] width 108 height 31
